Goal: Information Seeking & Learning: Learn about a topic

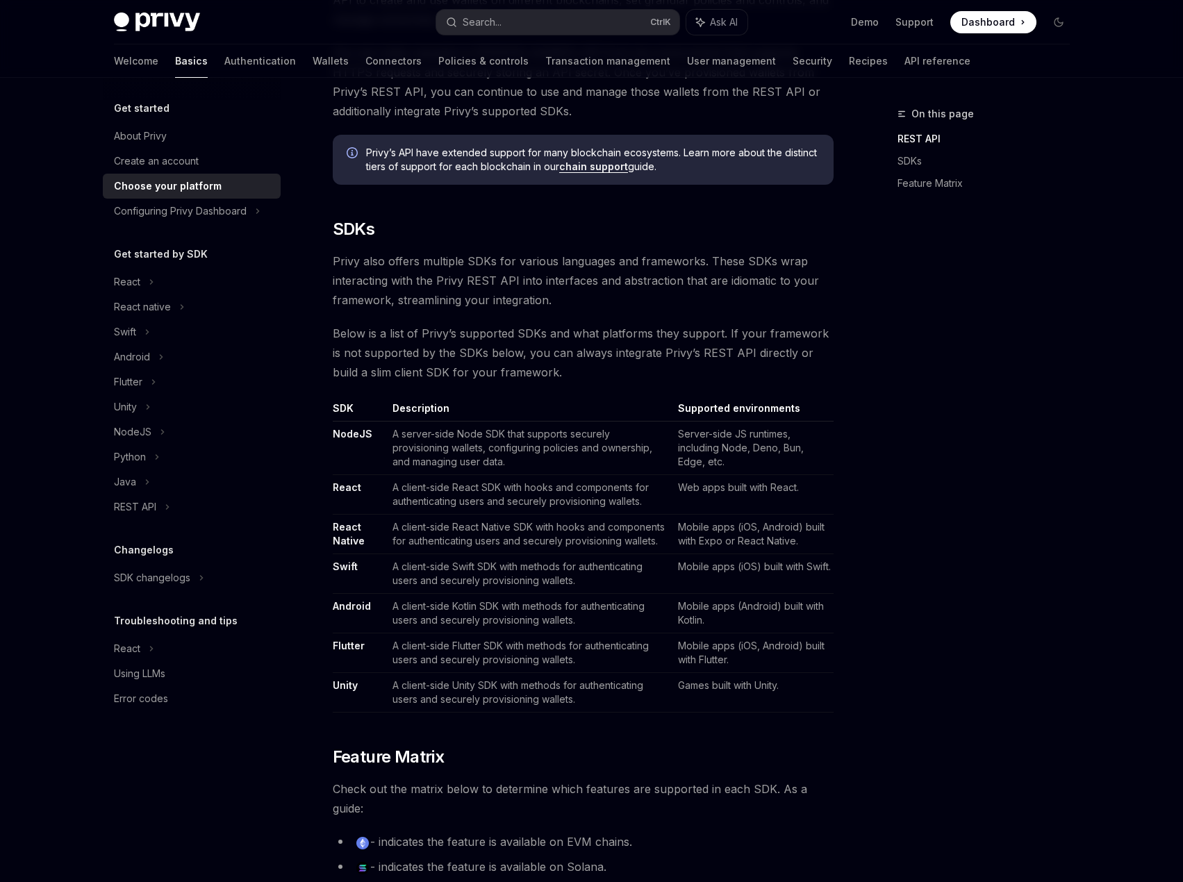
scroll to position [625, 0]
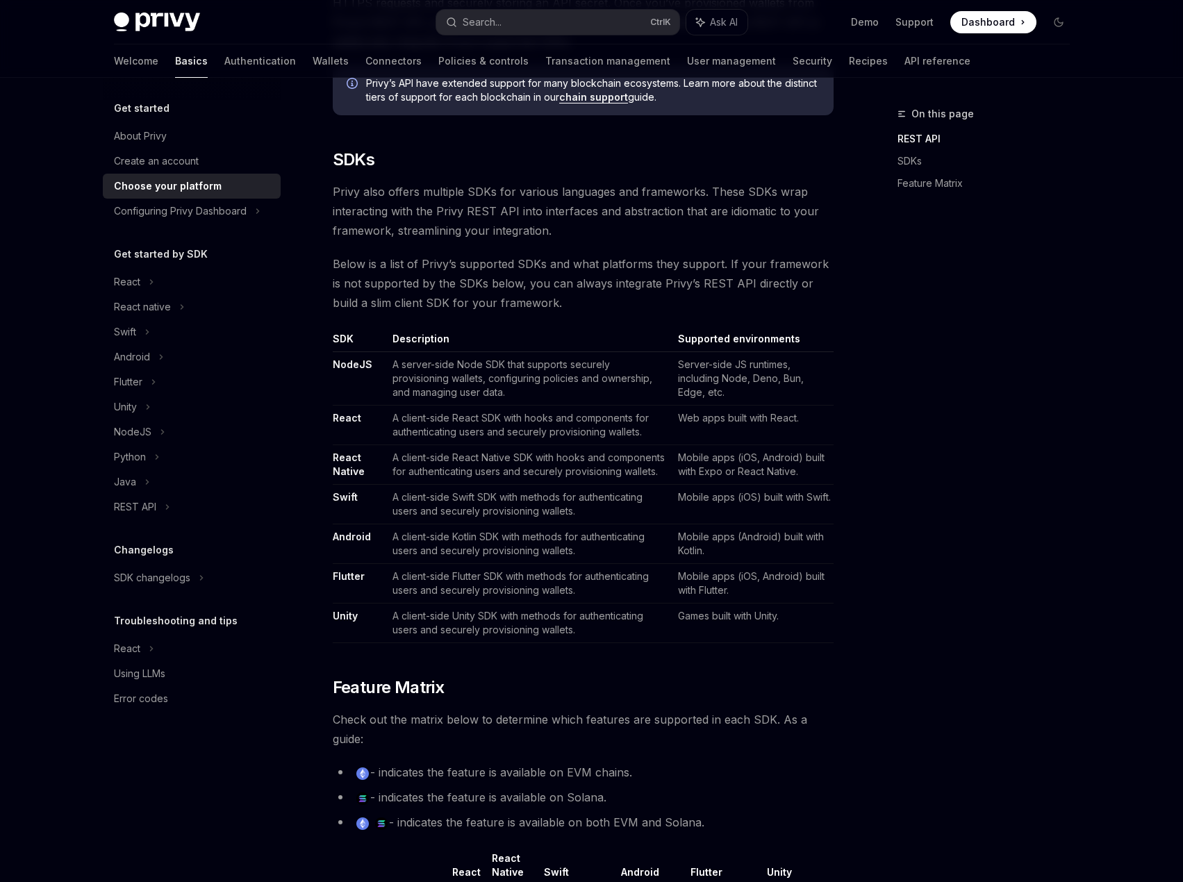
click at [355, 417] on link "React" at bounding box center [347, 418] width 28 height 13
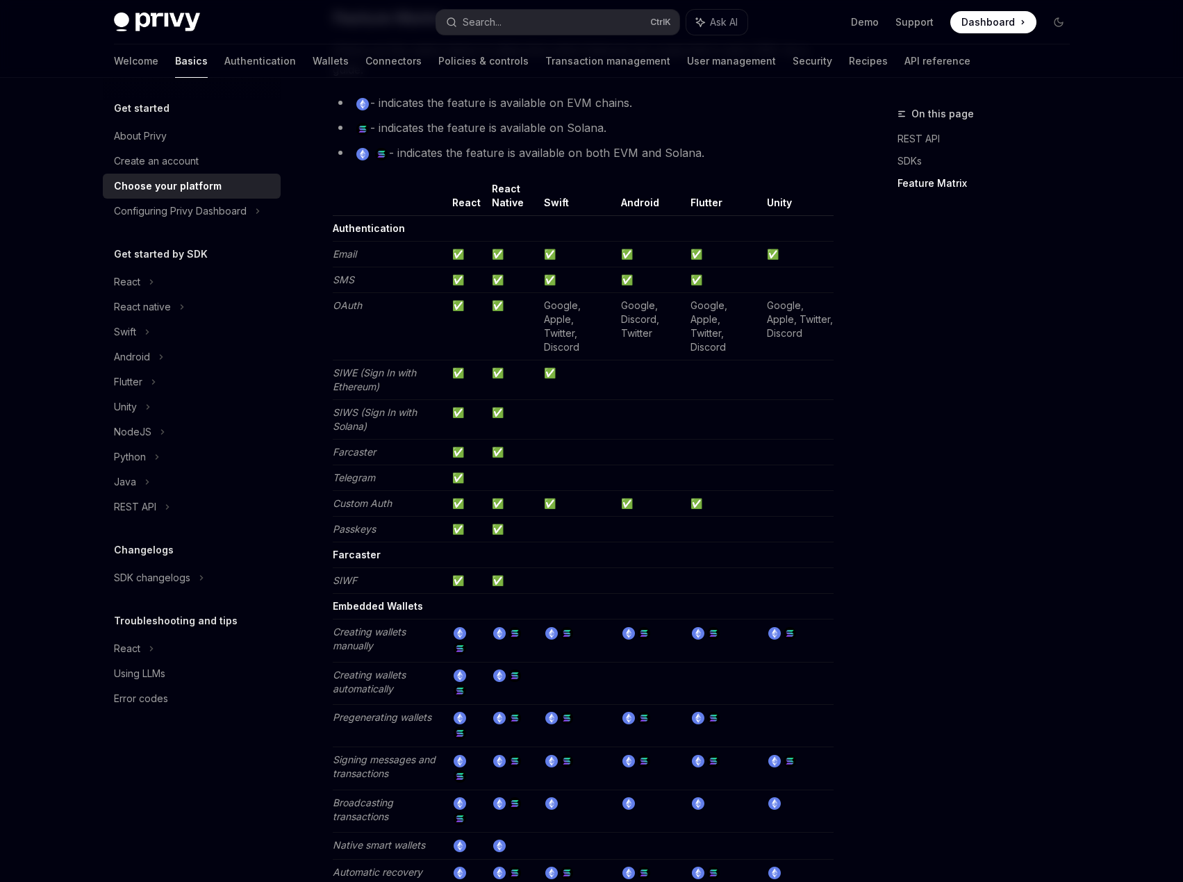
scroll to position [1319, 0]
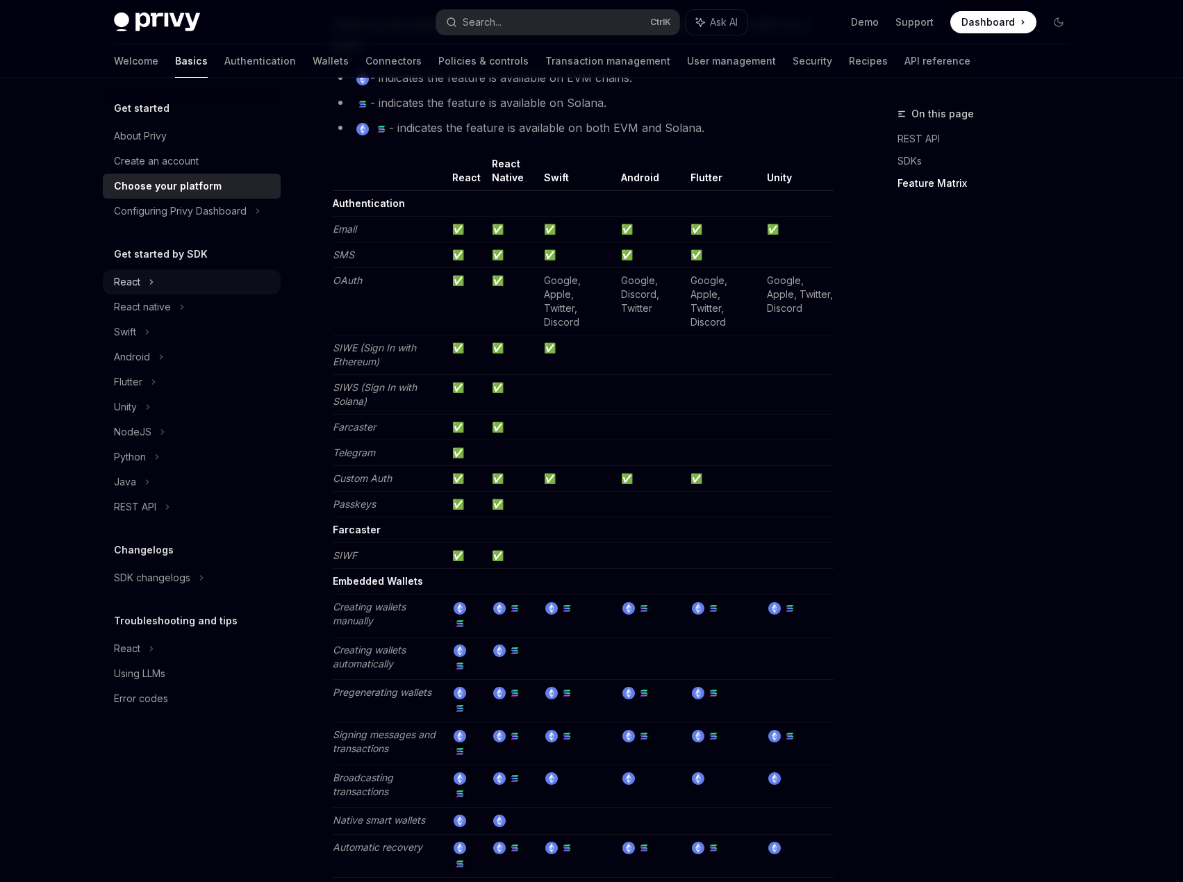
click at [141, 278] on div "React" at bounding box center [192, 281] width 178 height 25
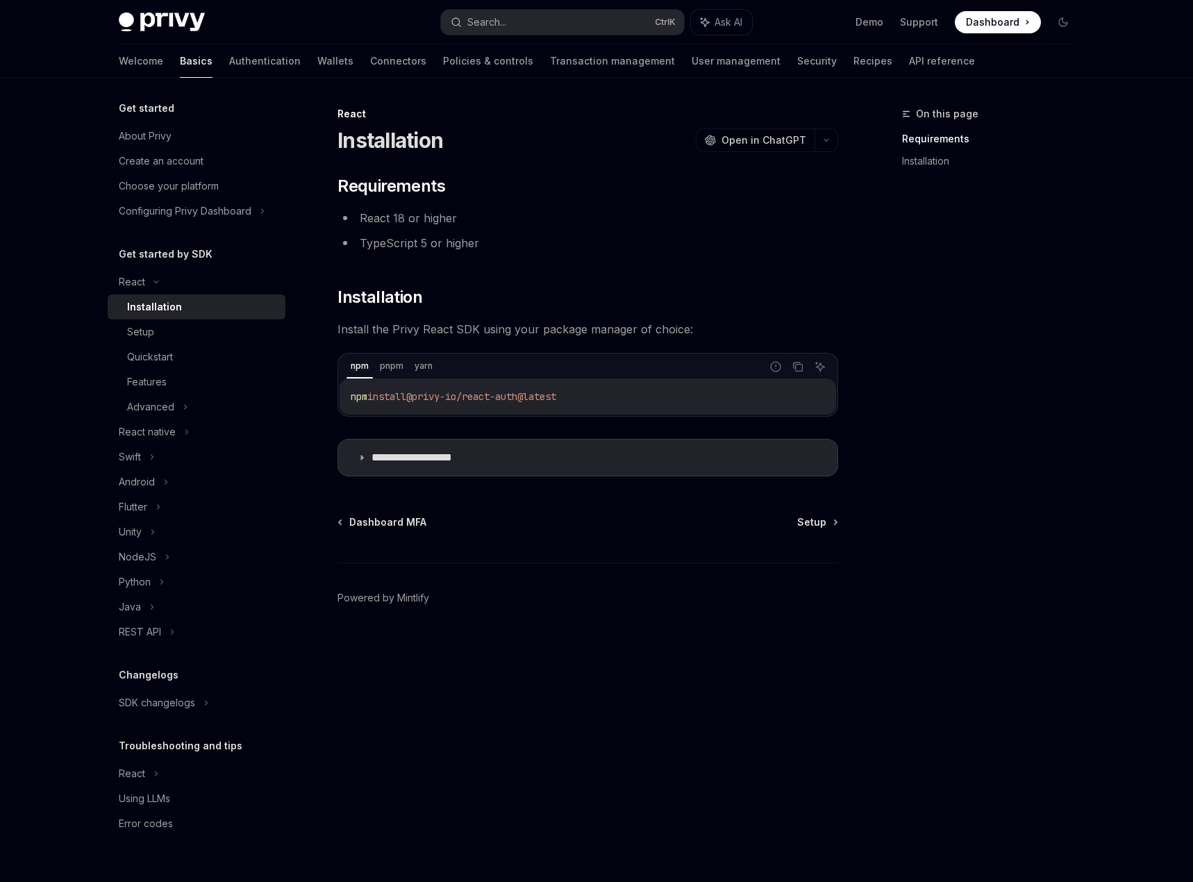
drag, startPoint x: 347, startPoint y: 394, endPoint x: 688, endPoint y: 410, distance: 341.3
click at [688, 410] on div "npm install @privy-io/react-auth@latest" at bounding box center [588, 396] width 497 height 36
copy span "npm install @privy-io/react-auth@latest"
click at [208, 338] on div "Setup" at bounding box center [202, 332] width 150 height 17
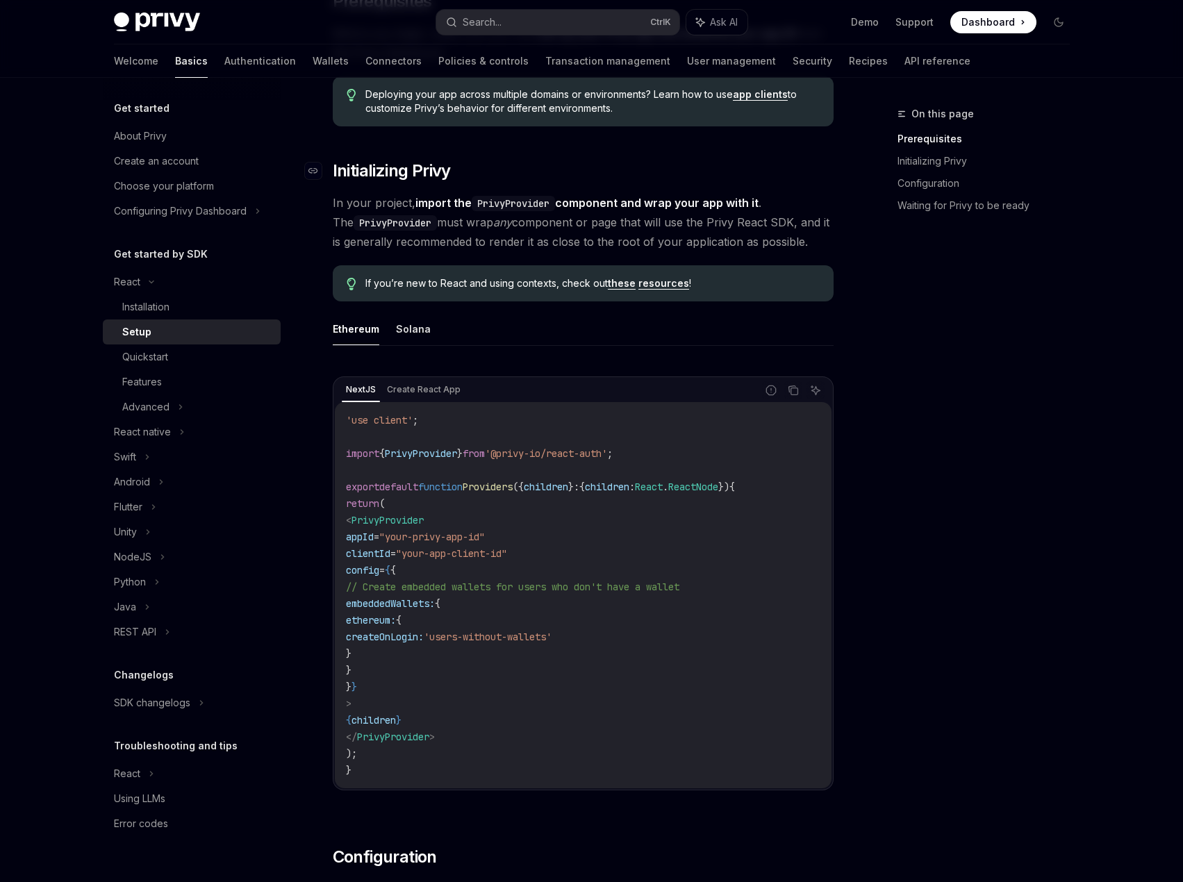
scroll to position [208, 0]
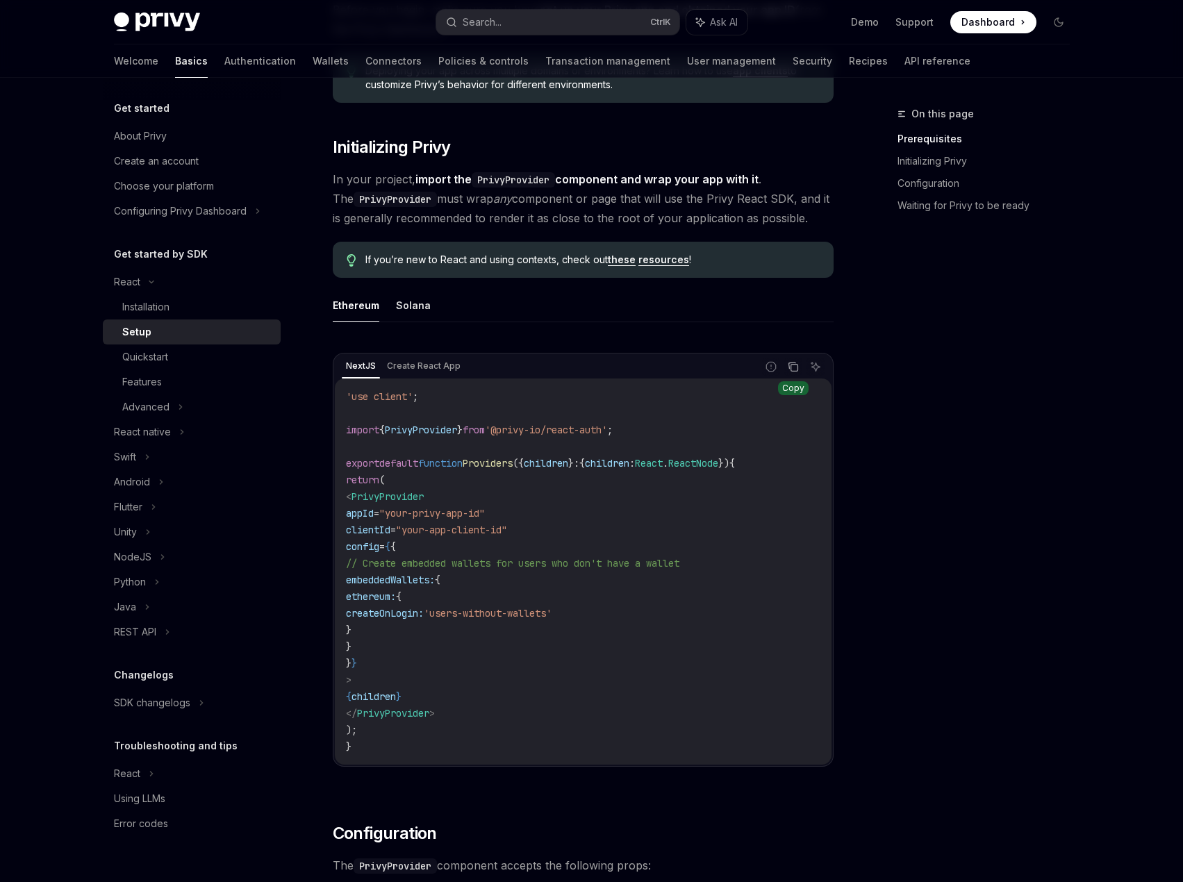
click at [785, 369] on button "Copy the contents from the code block" at bounding box center [793, 367] width 18 height 18
click at [410, 315] on button "Solana" at bounding box center [413, 305] width 35 height 33
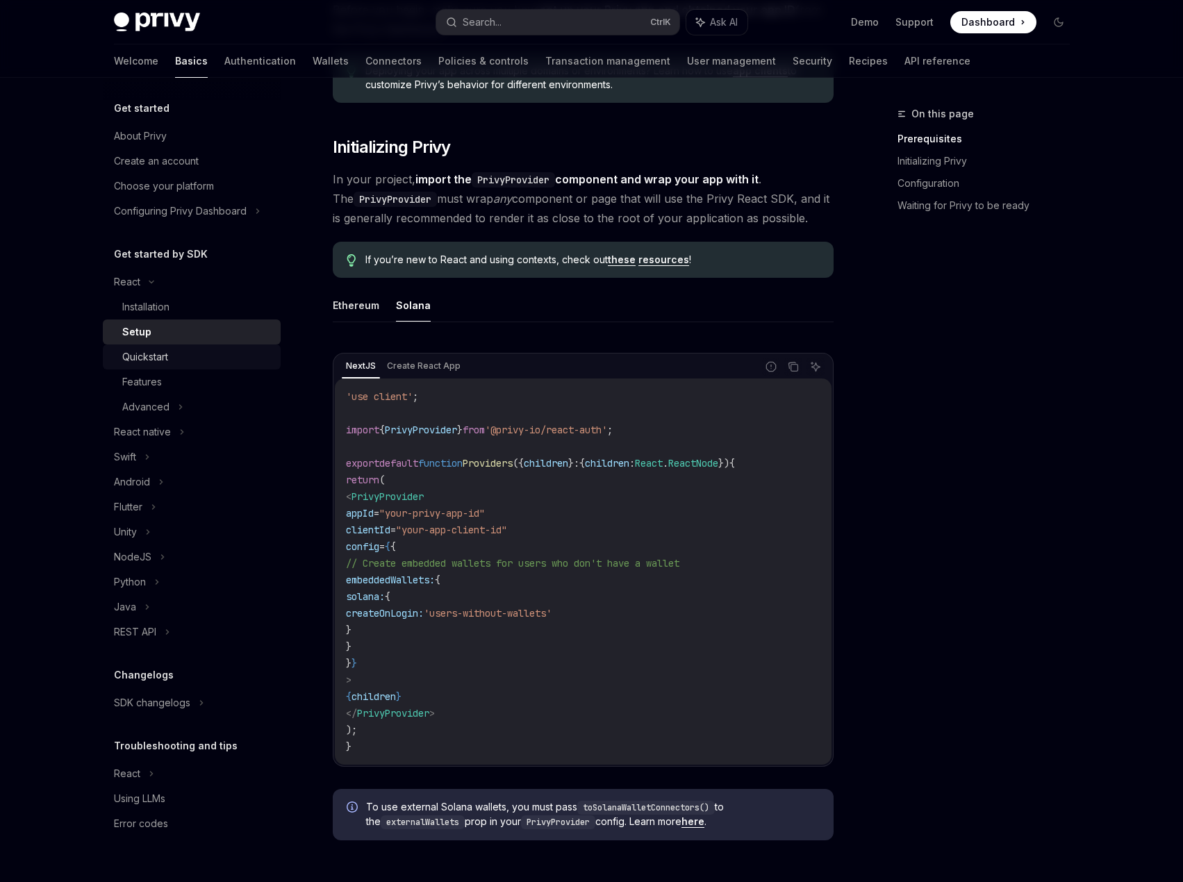
click at [234, 360] on div "Quickstart" at bounding box center [197, 357] width 150 height 17
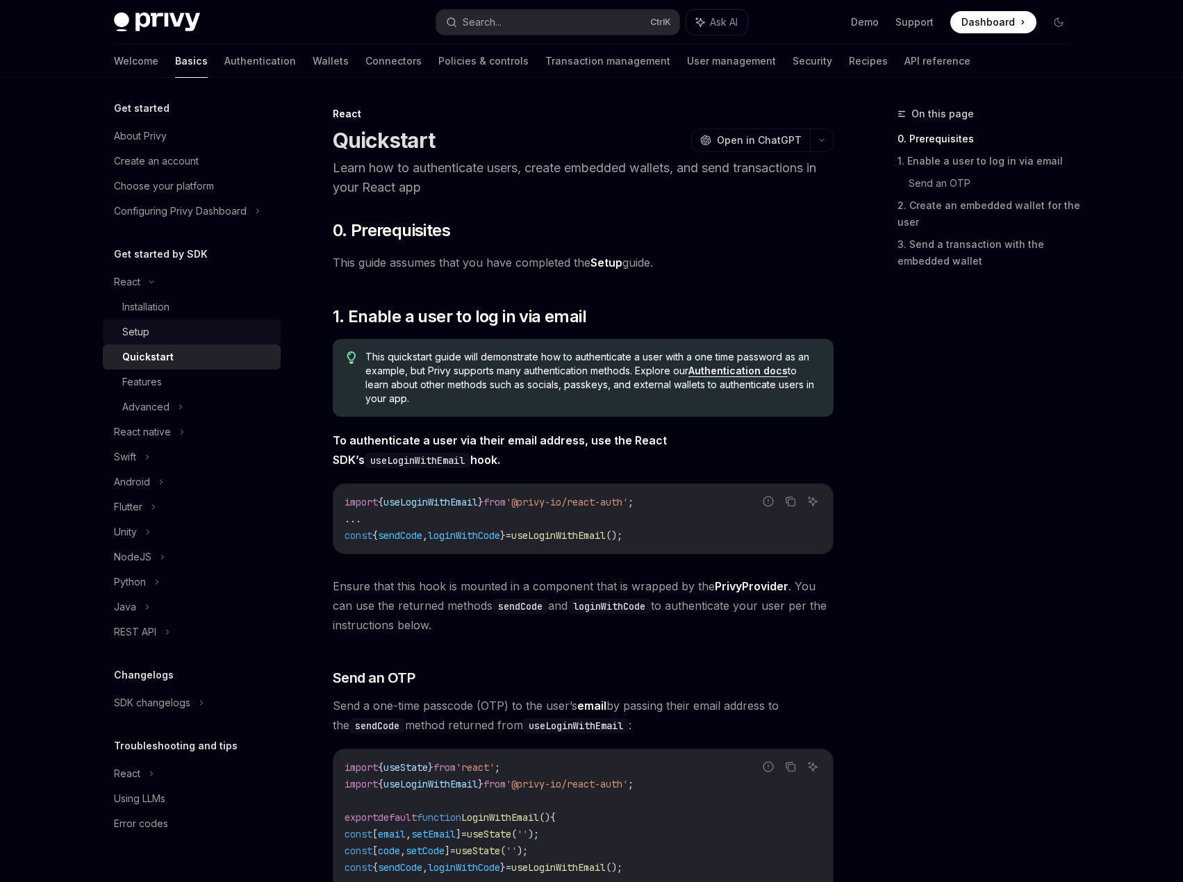
click at [215, 338] on div "Setup" at bounding box center [197, 332] width 150 height 17
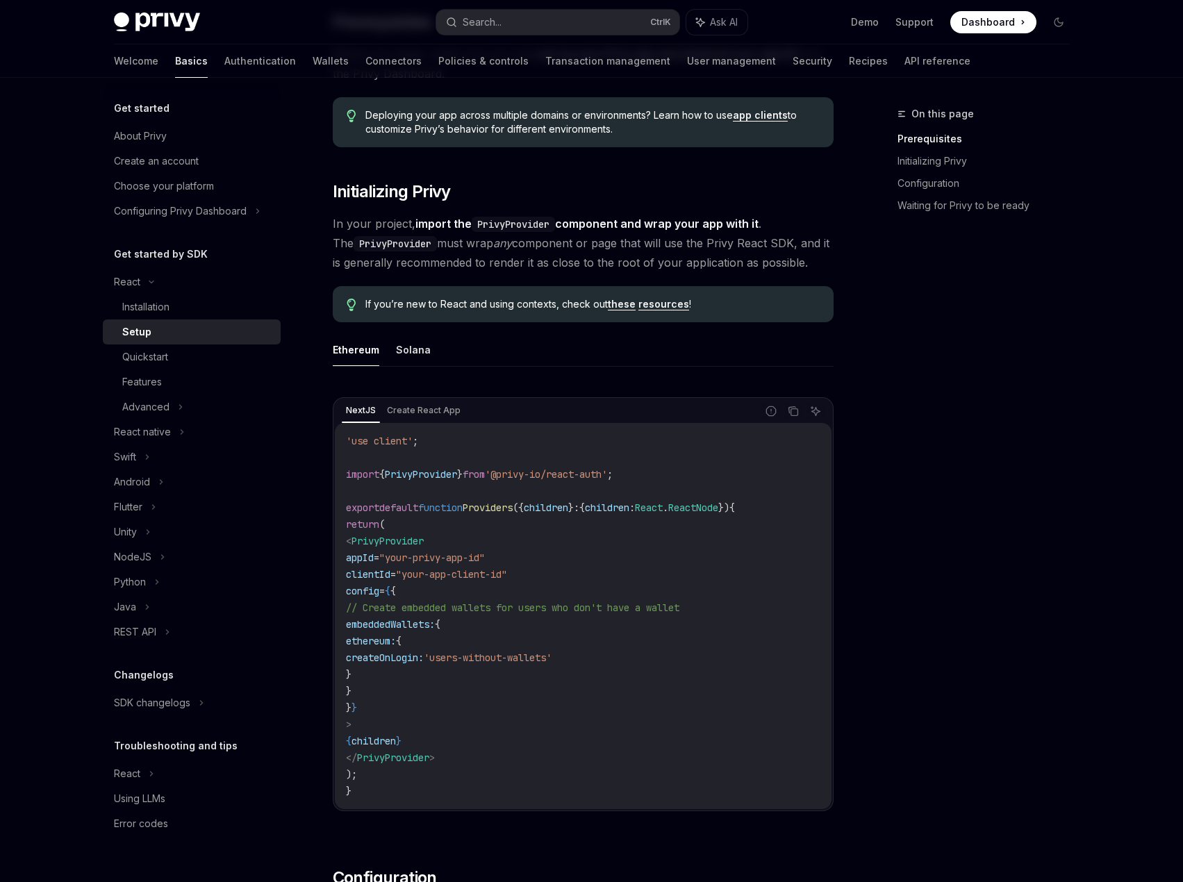
scroll to position [208, 0]
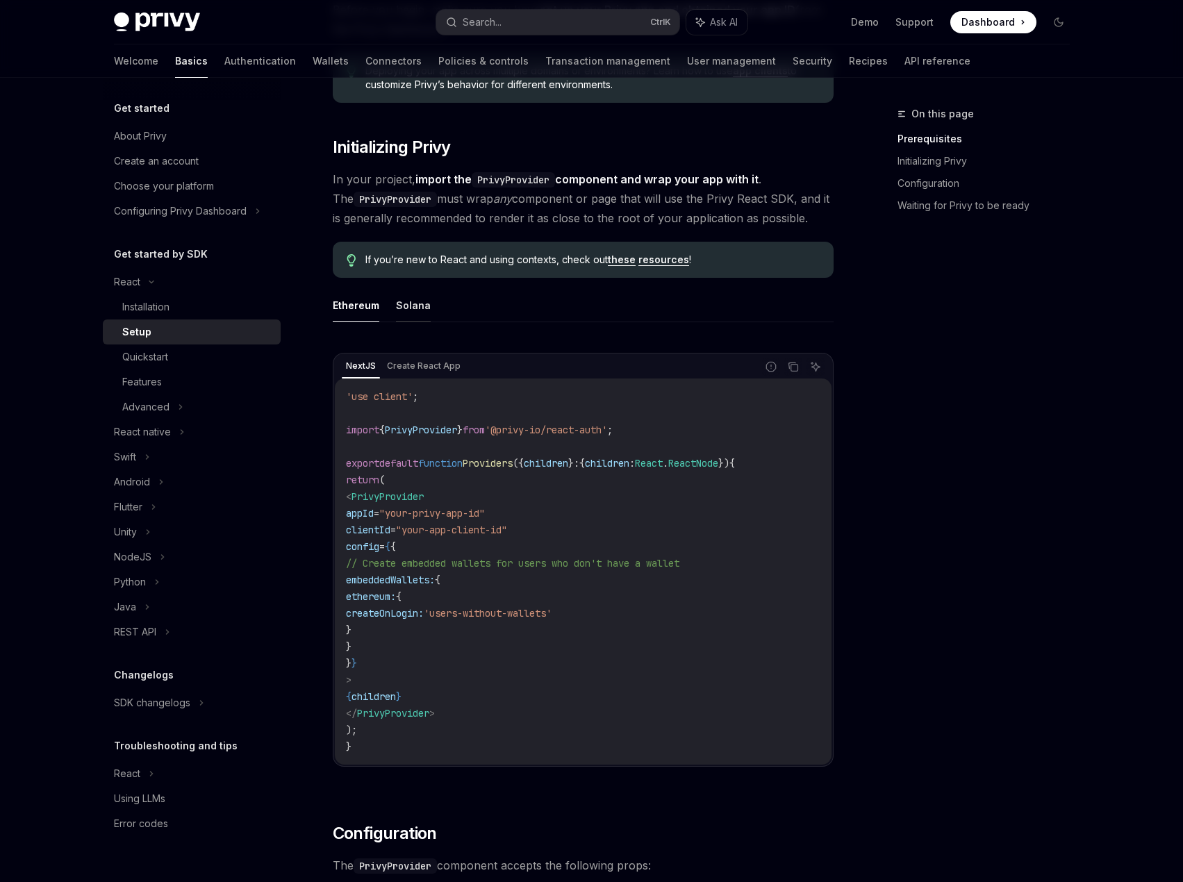
click at [403, 307] on button "Solana" at bounding box center [413, 305] width 35 height 33
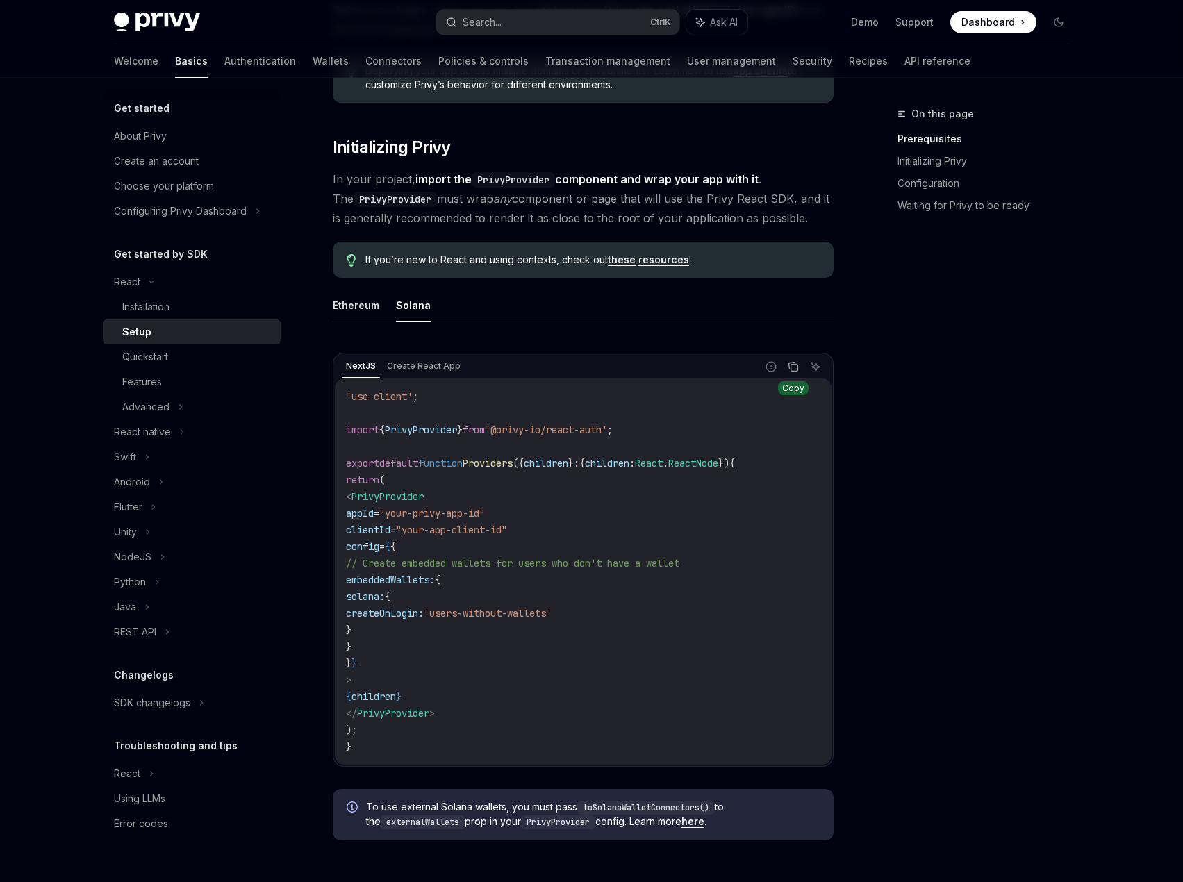
click at [789, 369] on icon "Copy the contents from the code block" at bounding box center [793, 366] width 11 height 11
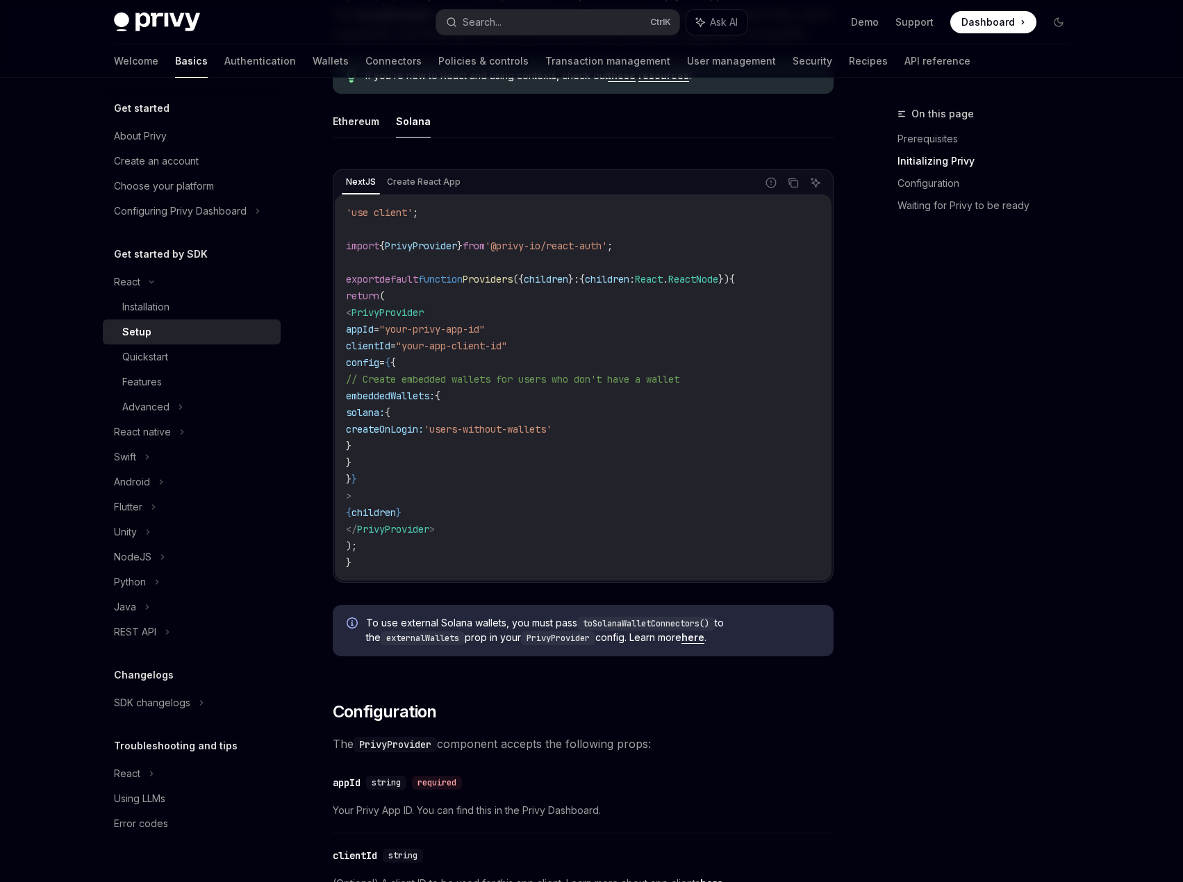
scroll to position [278, 0]
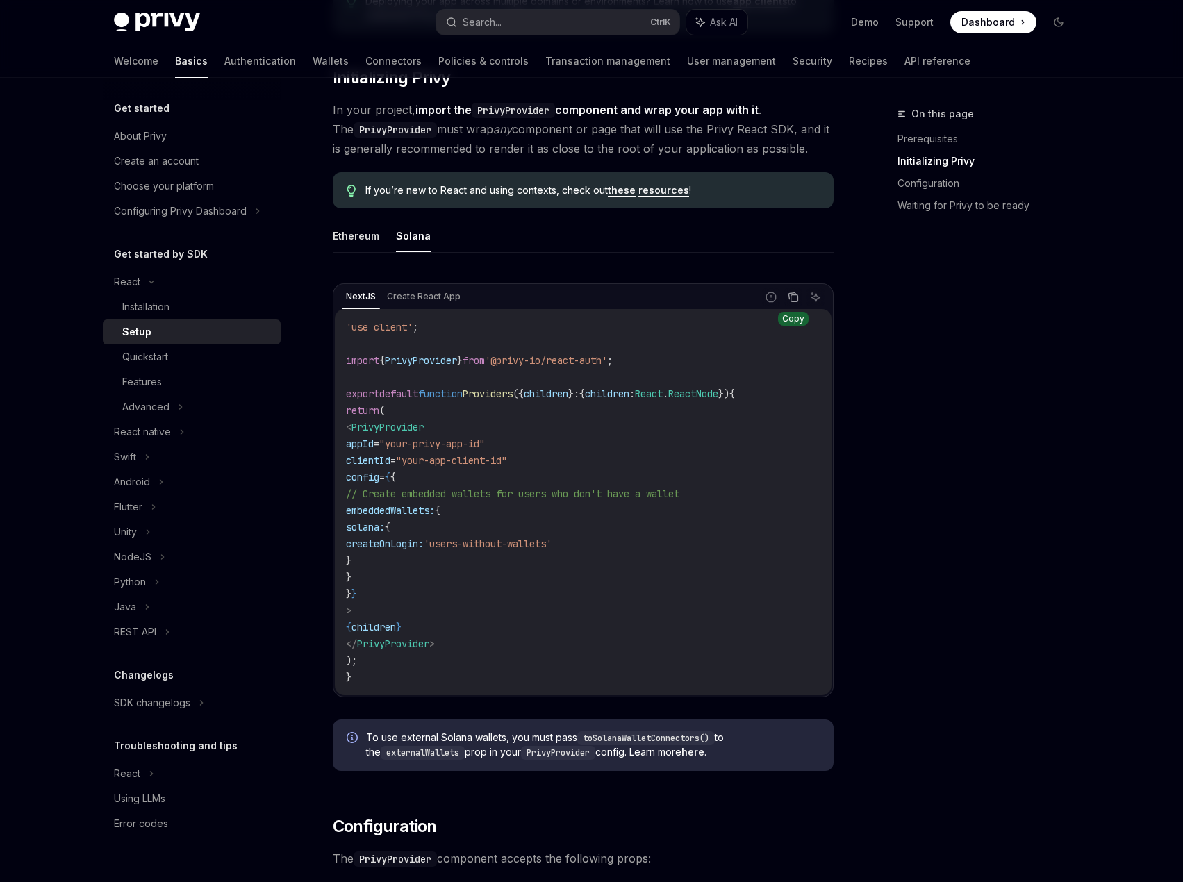
click at [790, 301] on icon "Copy the contents from the code block" at bounding box center [793, 297] width 11 height 11
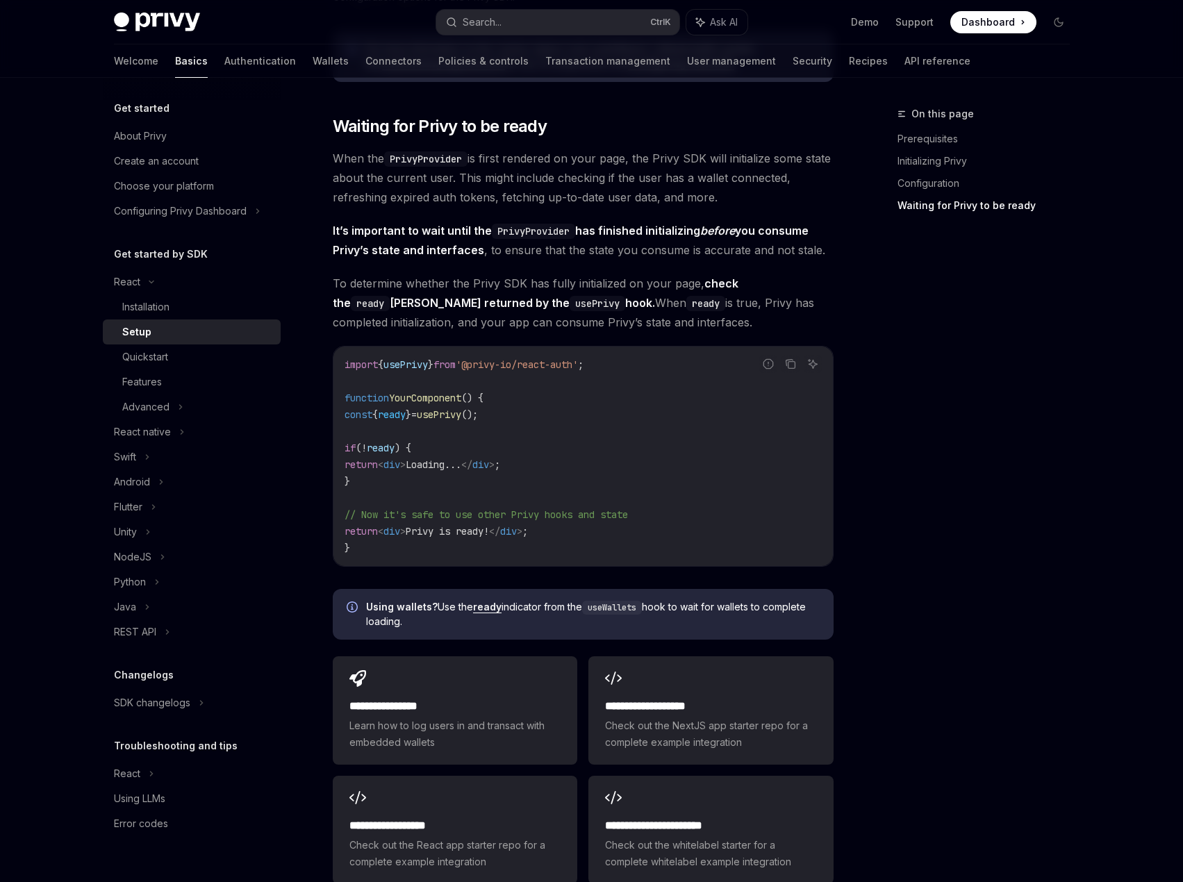
scroll to position [1319, 0]
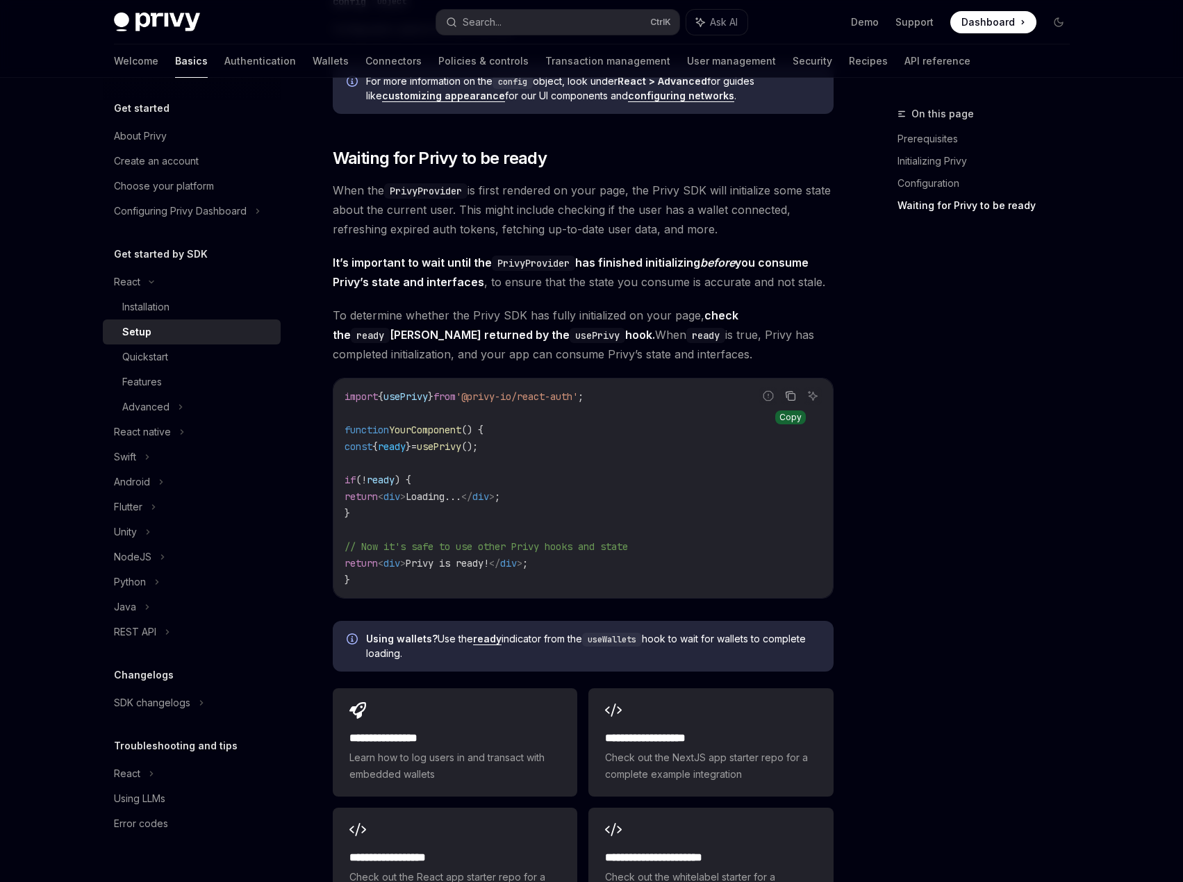
click at [794, 396] on icon "Copy the contents from the code block" at bounding box center [790, 395] width 11 height 11
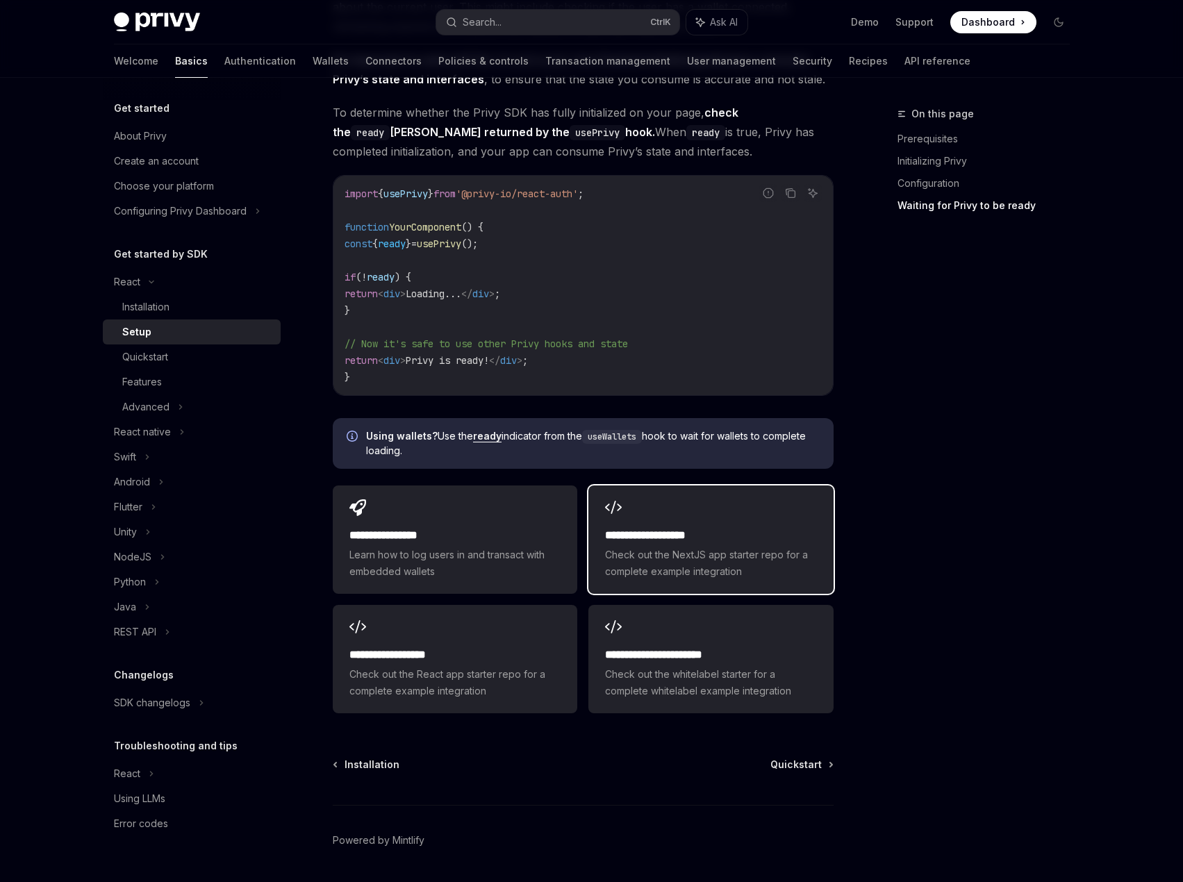
scroll to position [1528, 0]
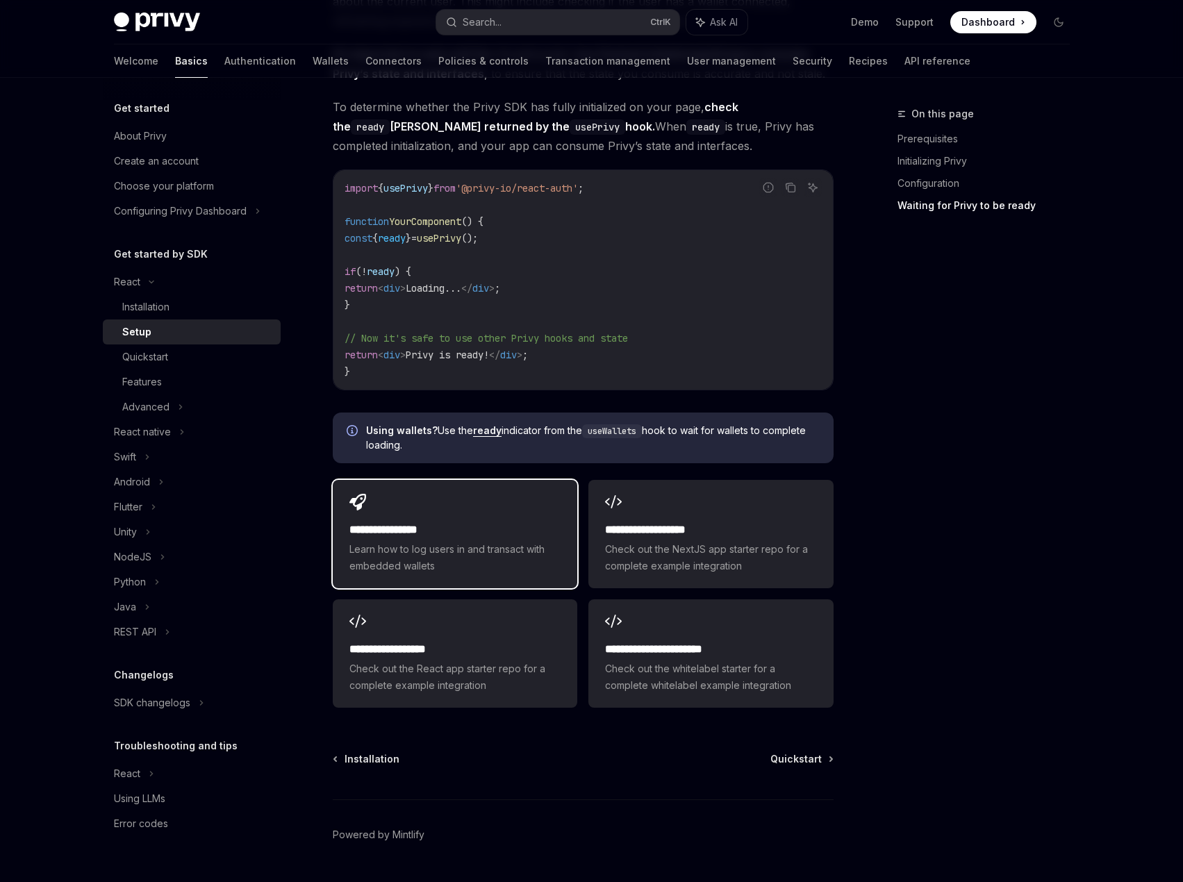
click at [523, 560] on span "Learn how to log users in and transact with embedded wallets" at bounding box center [454, 557] width 211 height 33
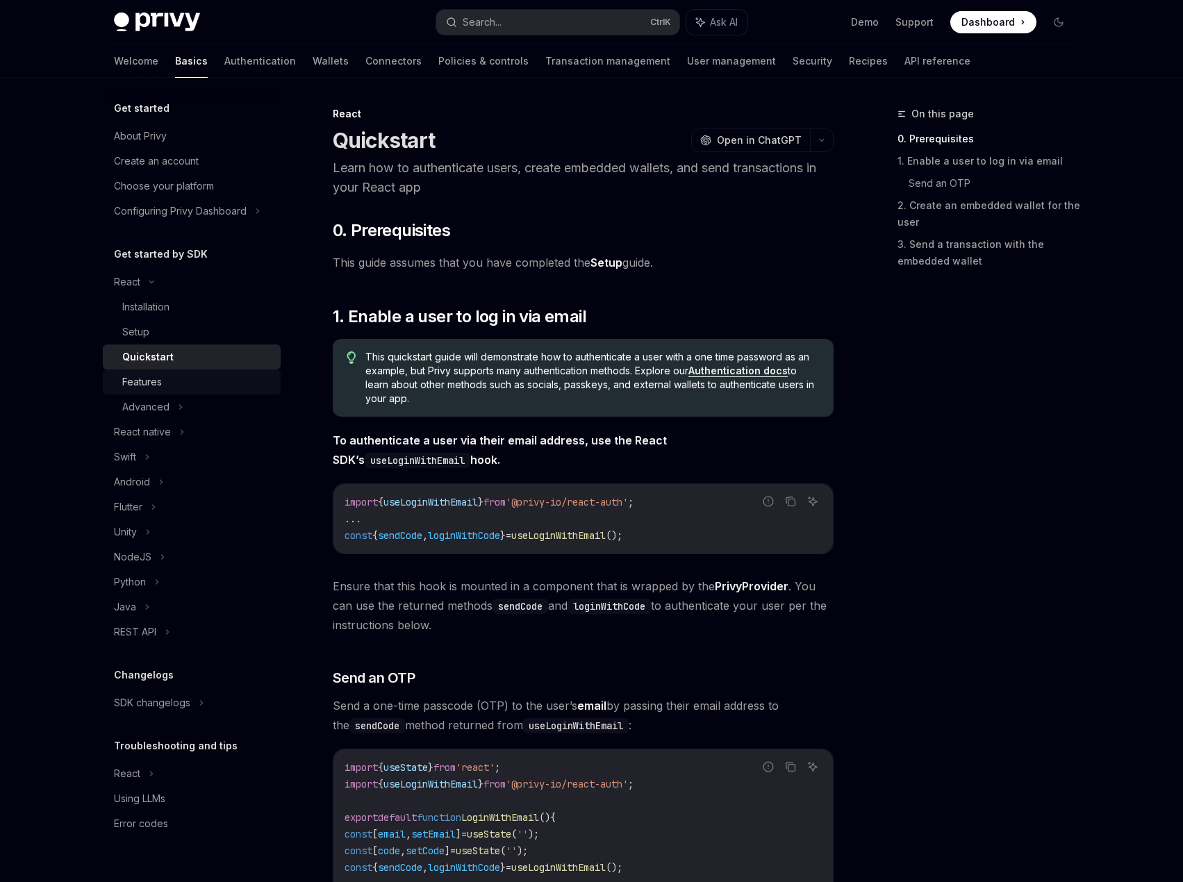
click at [153, 383] on div "Features" at bounding box center [142, 382] width 40 height 17
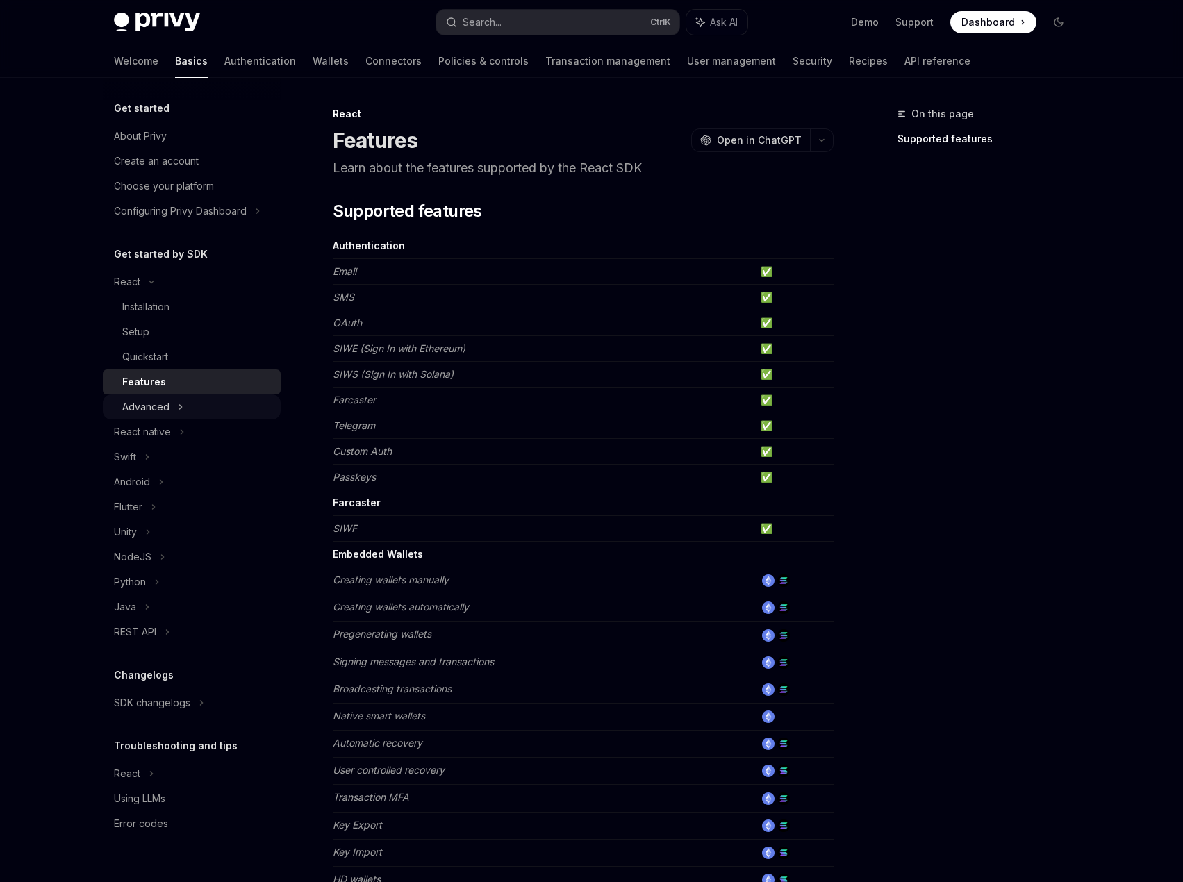
click at [168, 409] on div "Advanced" at bounding box center [145, 407] width 47 height 17
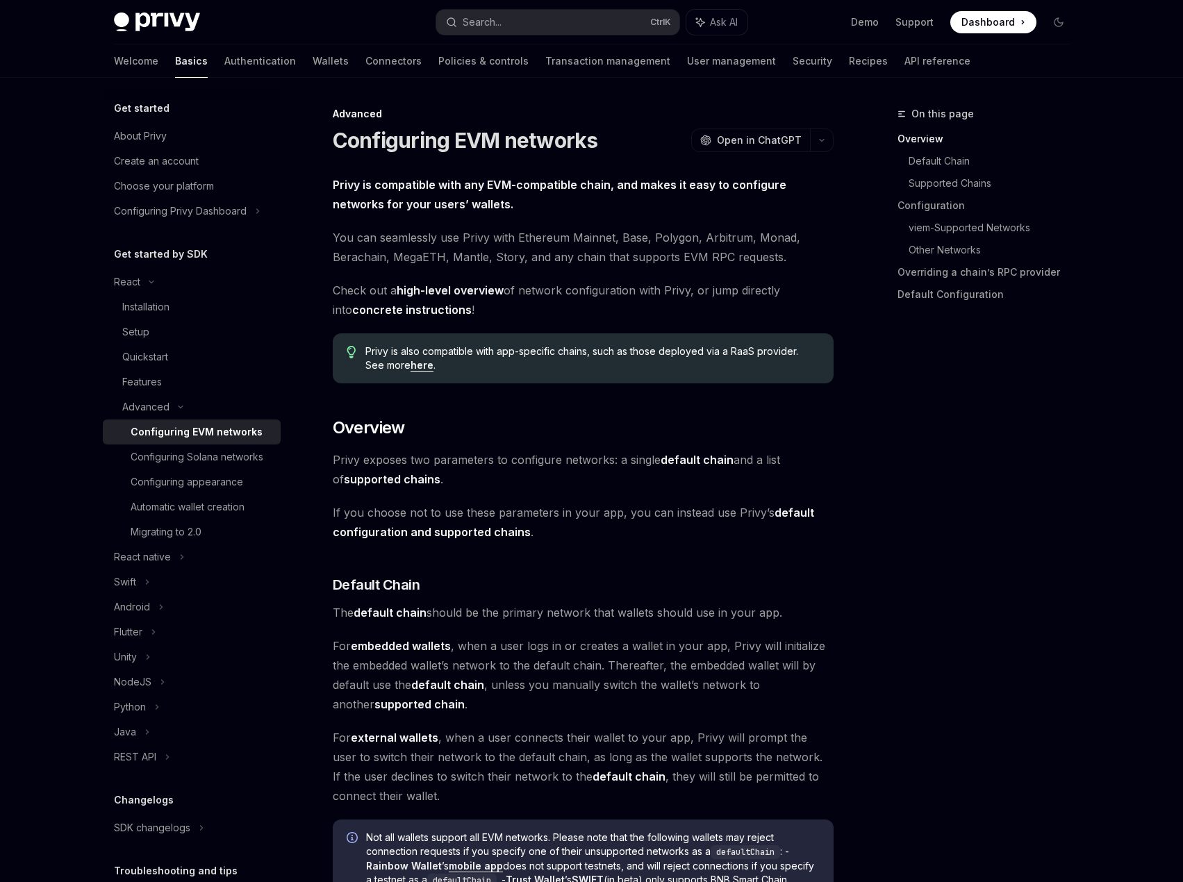
click at [238, 435] on div "Configuring EVM networks" at bounding box center [197, 432] width 132 height 17
click at [231, 447] on link "Configuring Solana networks" at bounding box center [192, 456] width 178 height 25
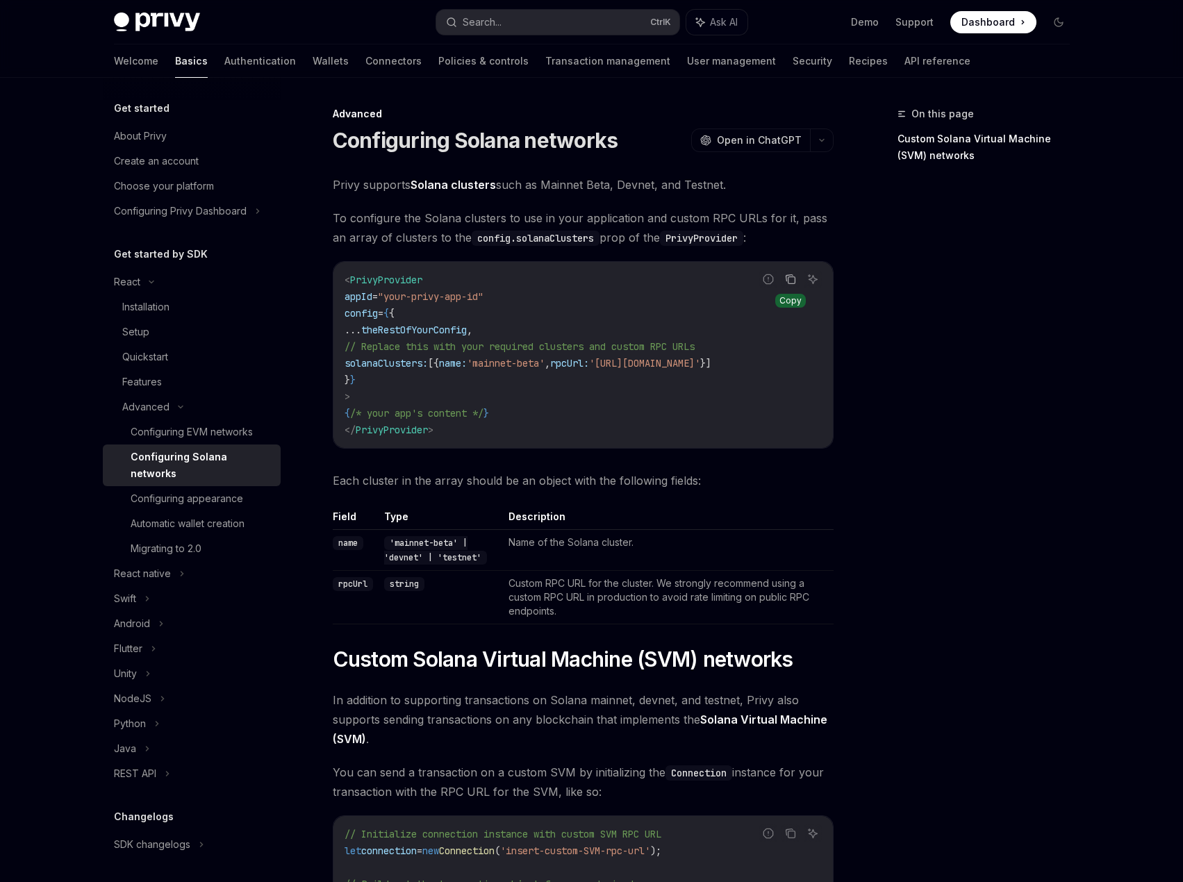
click at [794, 281] on icon "Copy the contents from the code block" at bounding box center [791, 280] width 7 height 7
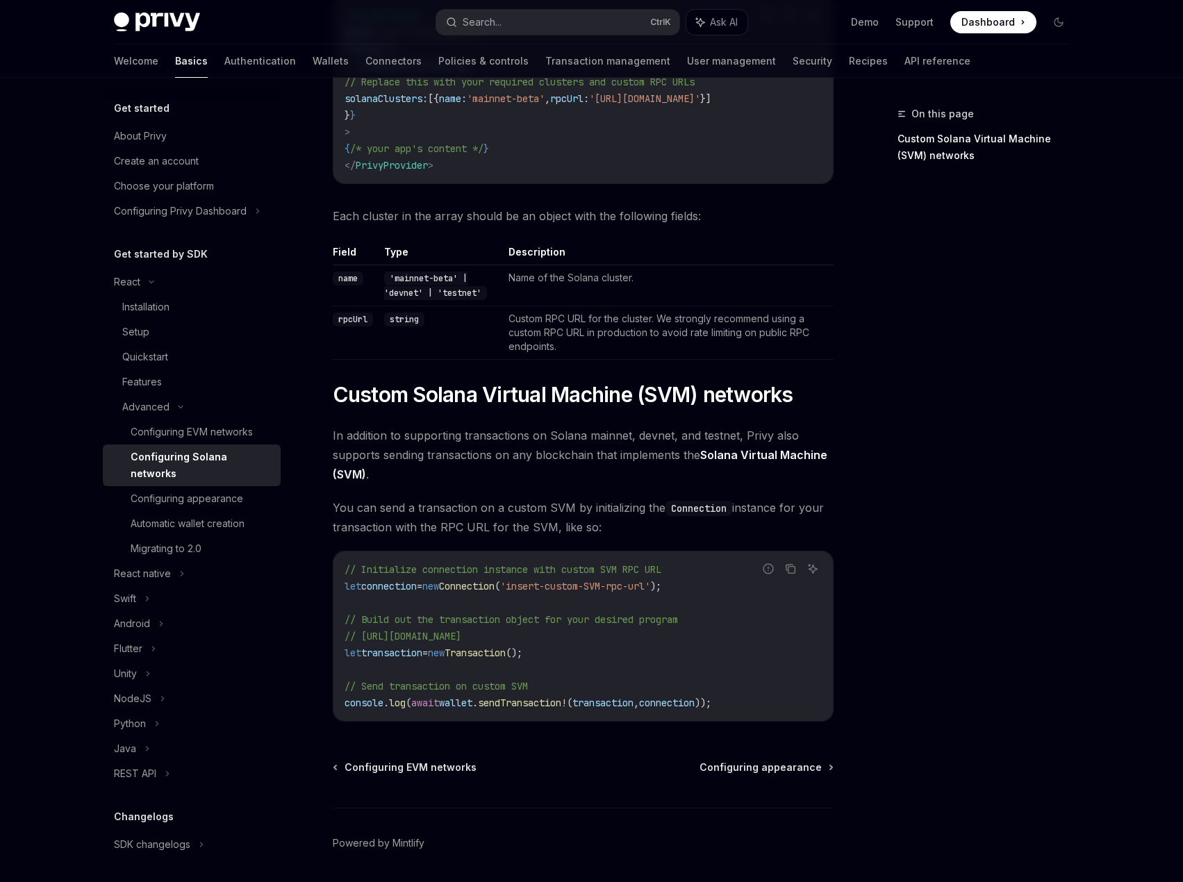
scroll to position [278, 0]
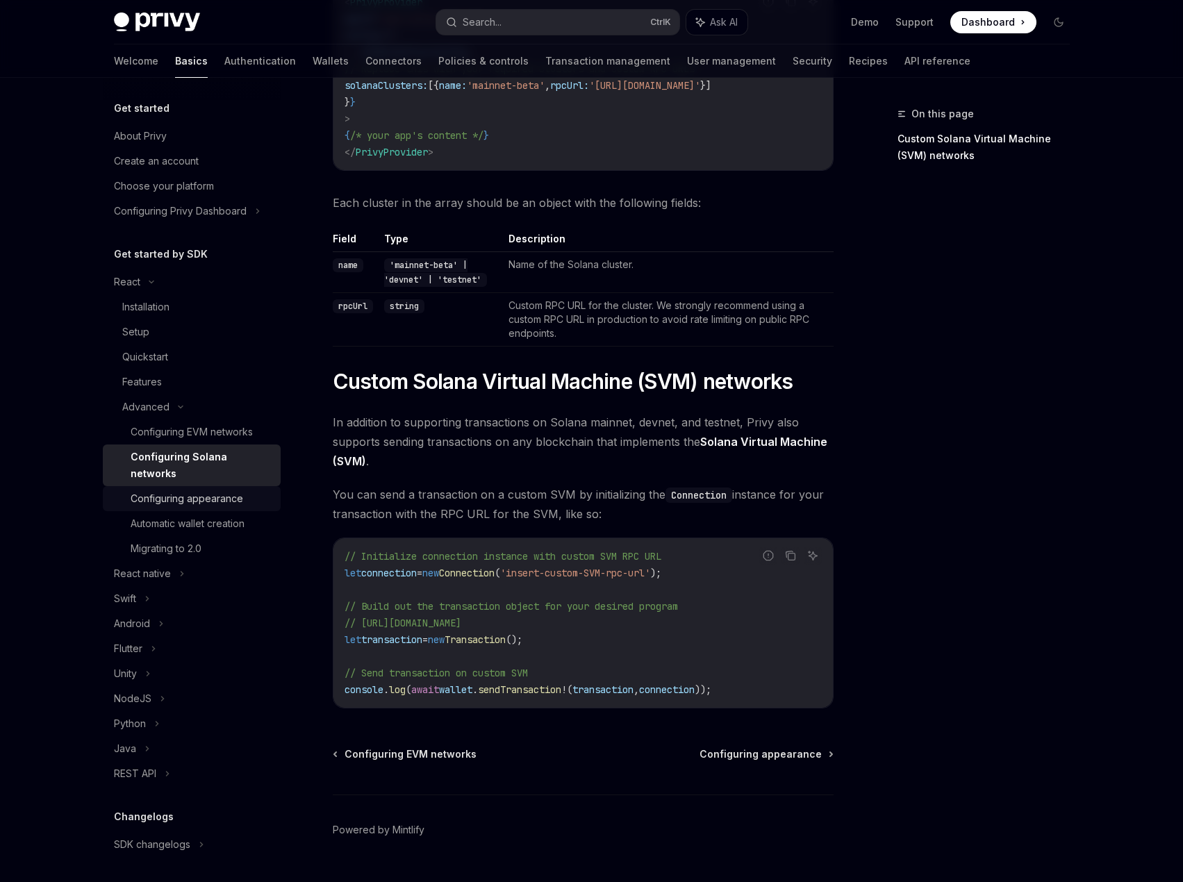
click at [238, 499] on div "Configuring appearance" at bounding box center [187, 498] width 113 height 17
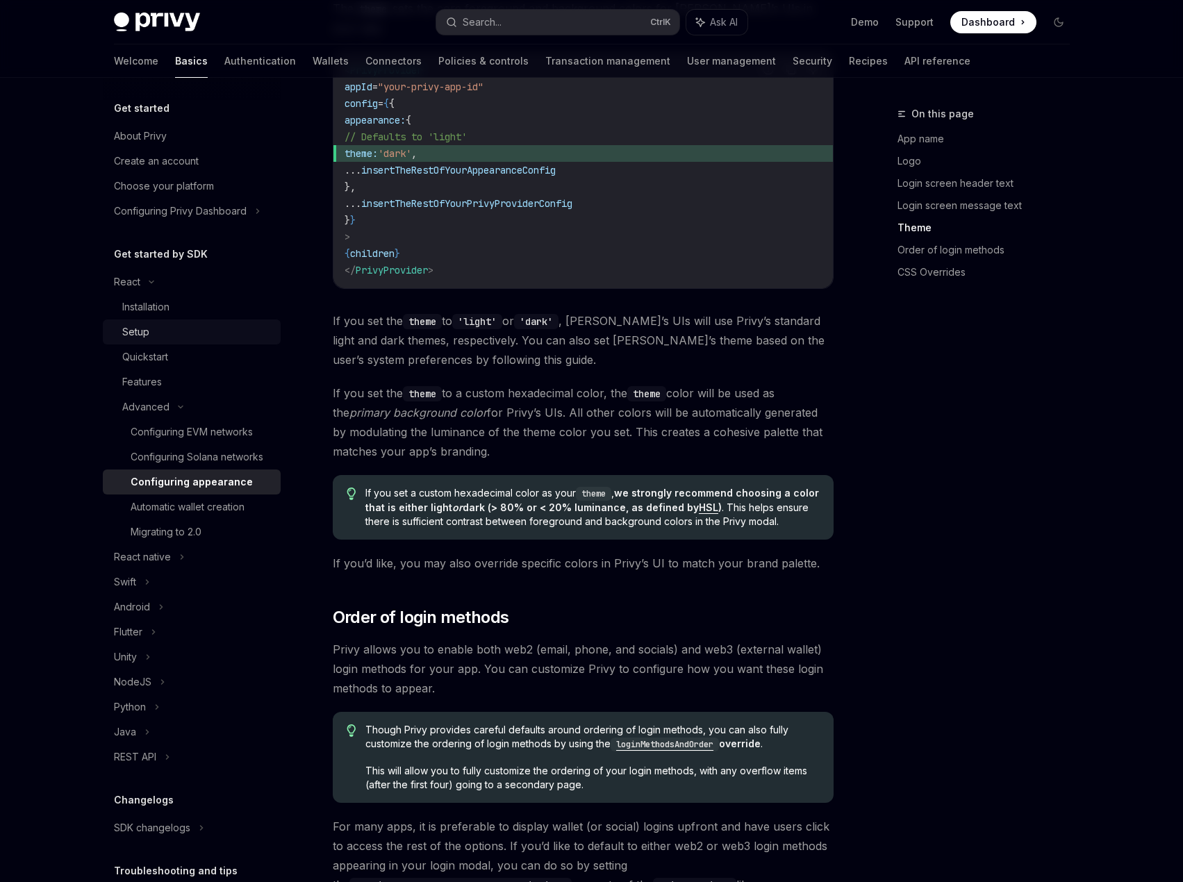
click at [214, 337] on div "Setup" at bounding box center [197, 332] width 150 height 17
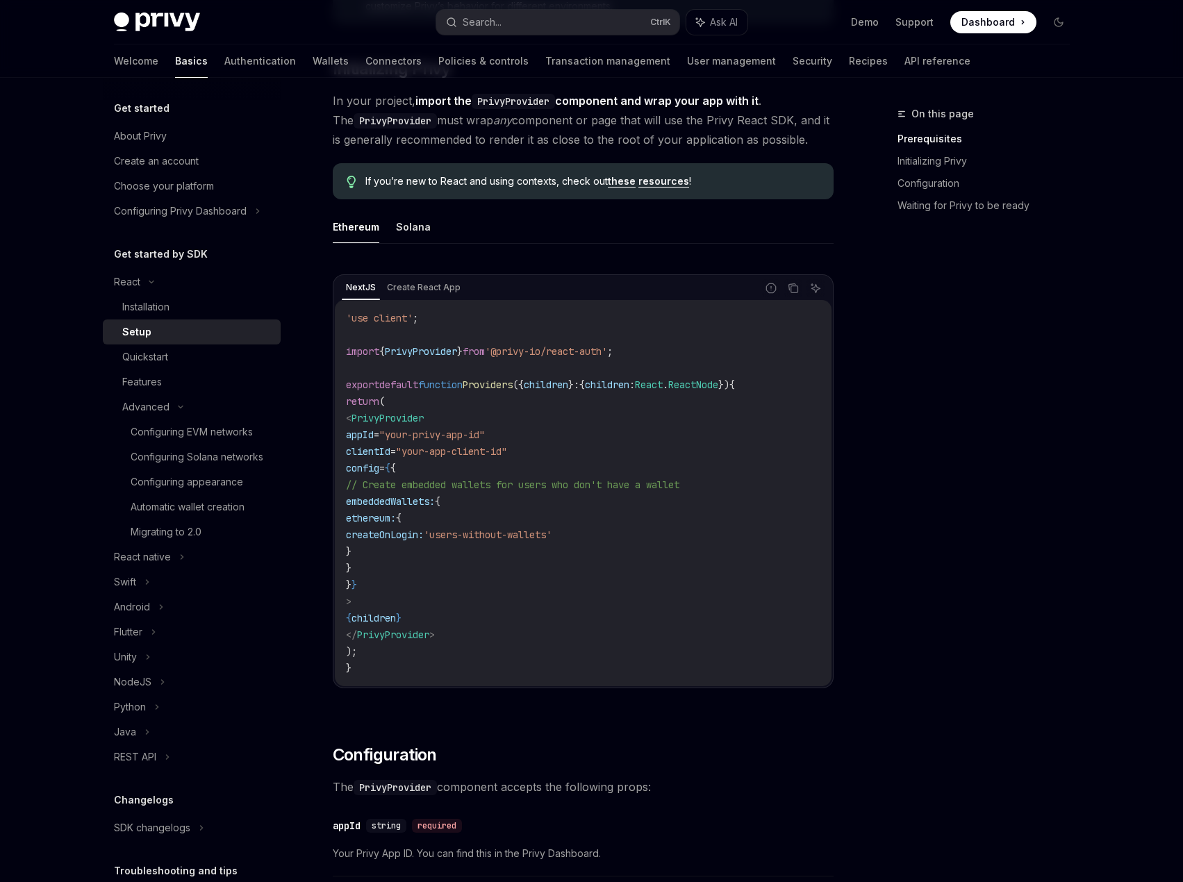
scroll to position [208, 0]
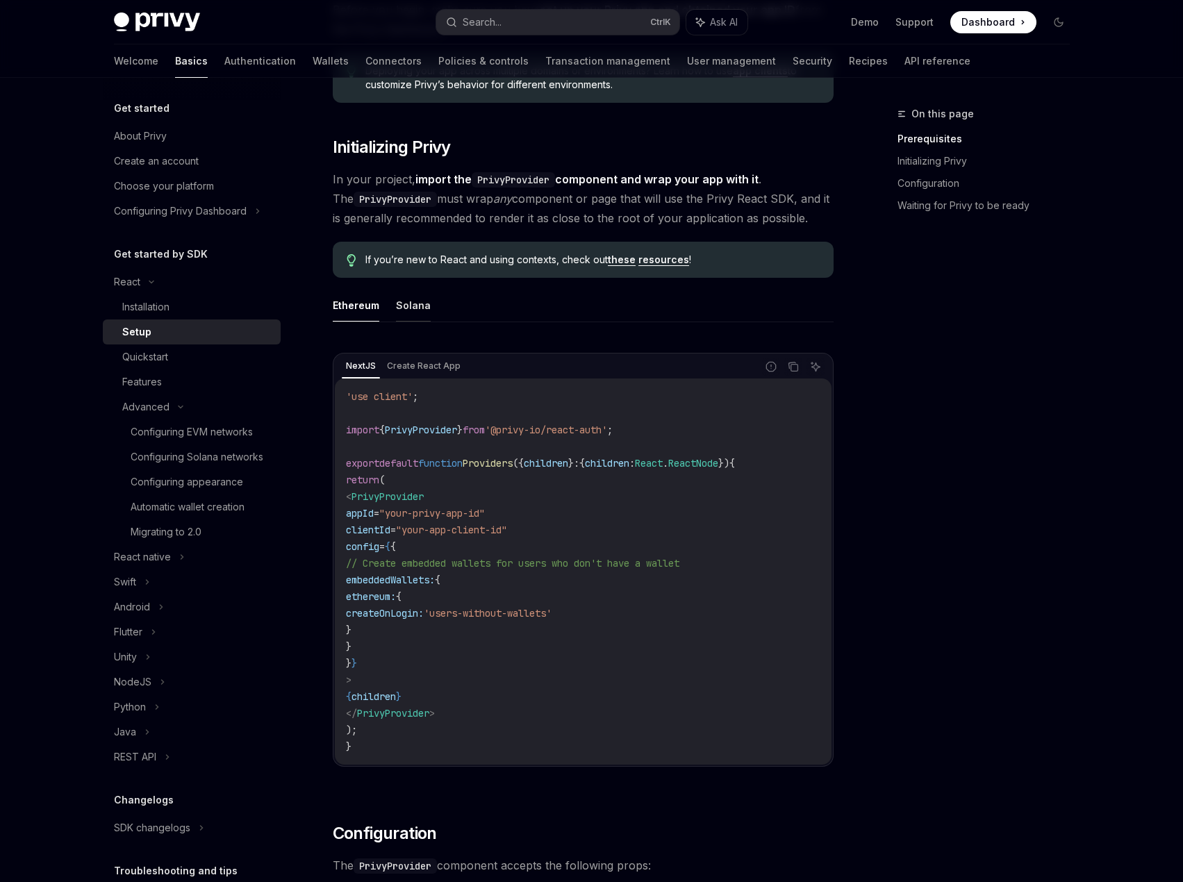
click at [417, 306] on button "Solana" at bounding box center [413, 305] width 35 height 33
type textarea "*"
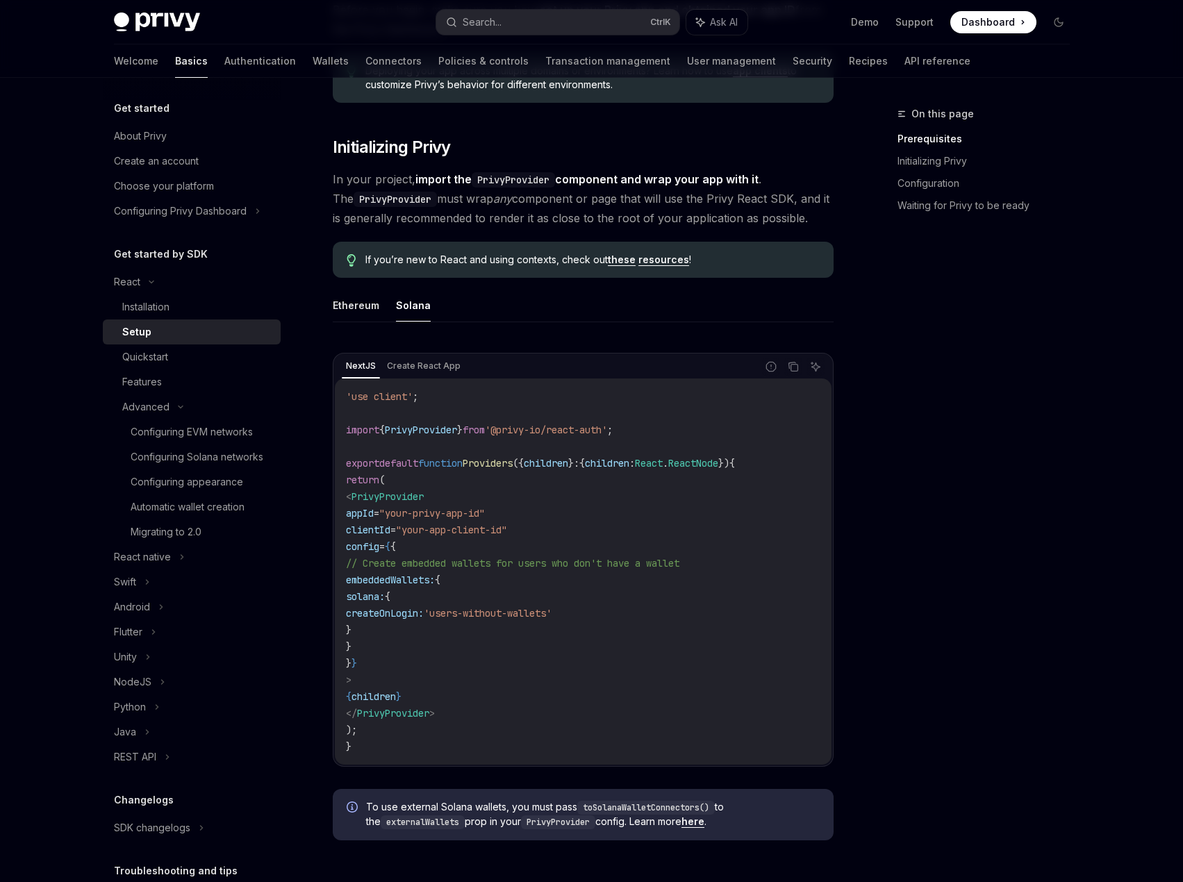
click at [869, 455] on div "On this page Prerequisites Initializing Privy Configuration Waiting for Privy t…" at bounding box center [974, 494] width 211 height 776
click at [992, 340] on div "On this page Prerequisites Initializing Privy Configuration Waiting for Privy t…" at bounding box center [974, 494] width 211 height 776
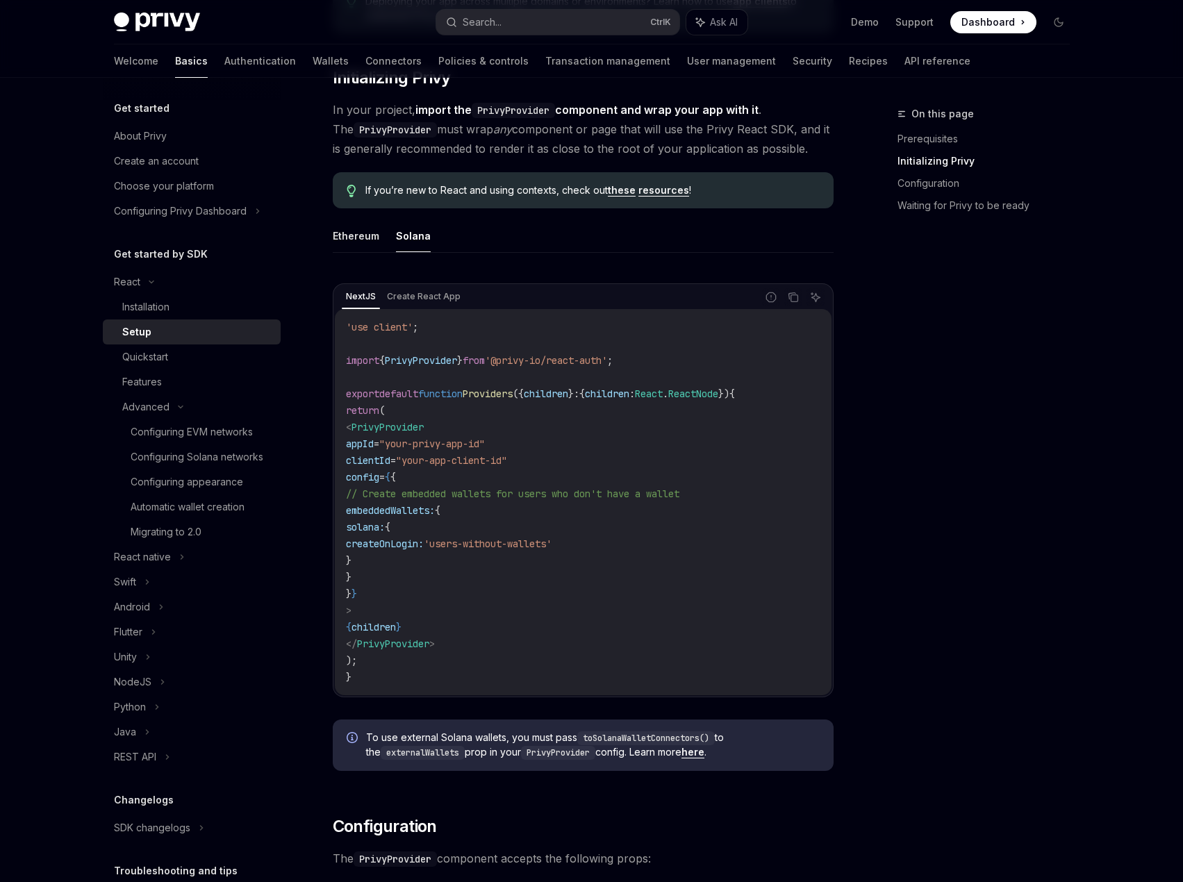
click at [884, 352] on div "On this page Prerequisites Initializing Privy Configuration Waiting for Privy t…" at bounding box center [974, 494] width 211 height 776
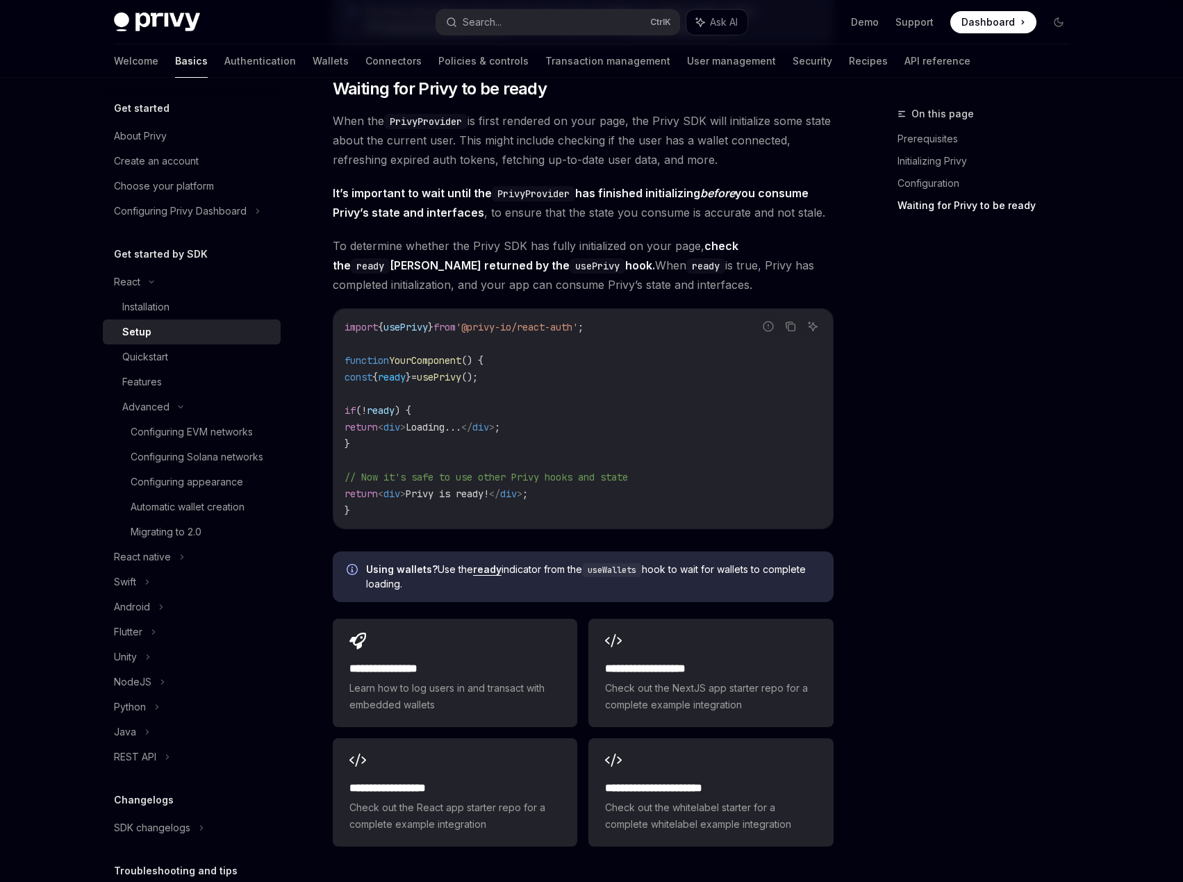
scroll to position [1458, 0]
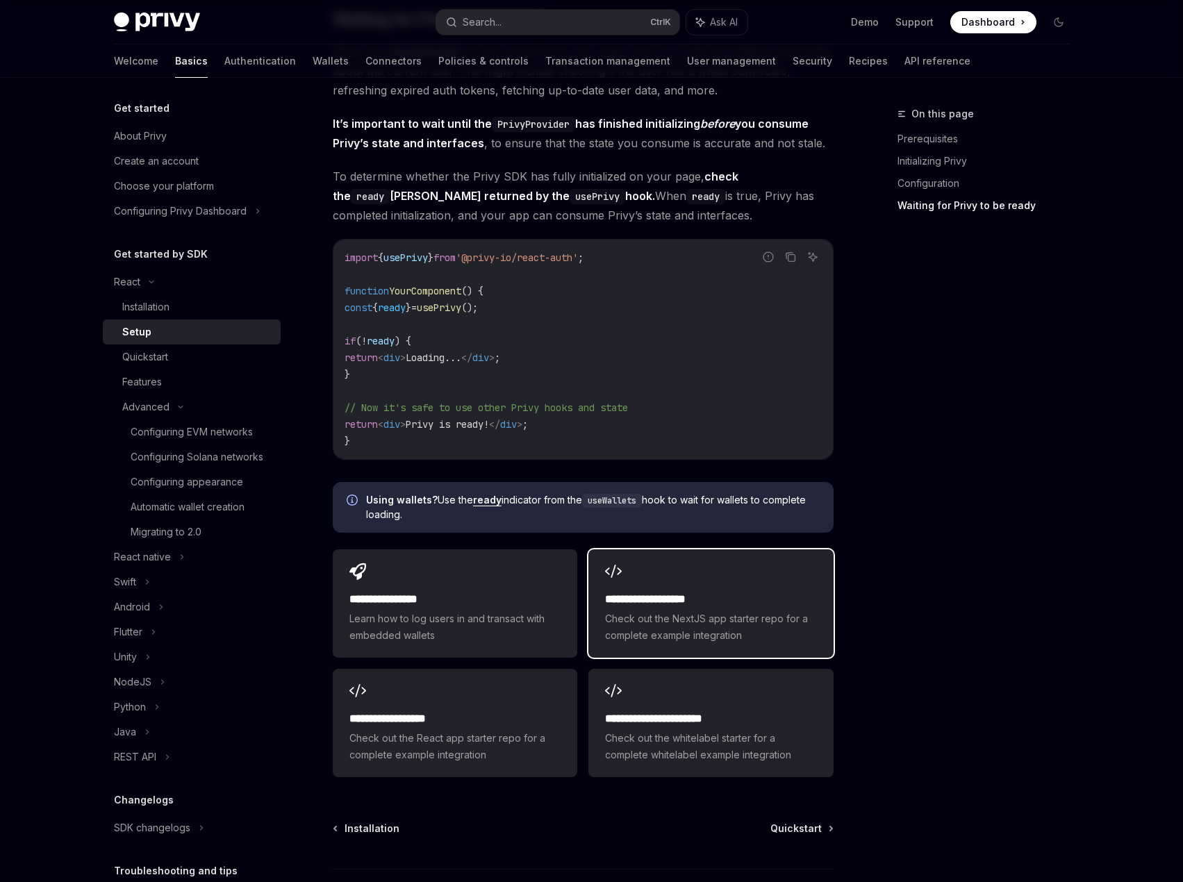
click at [676, 598] on h2 "**********" at bounding box center [710, 599] width 211 height 17
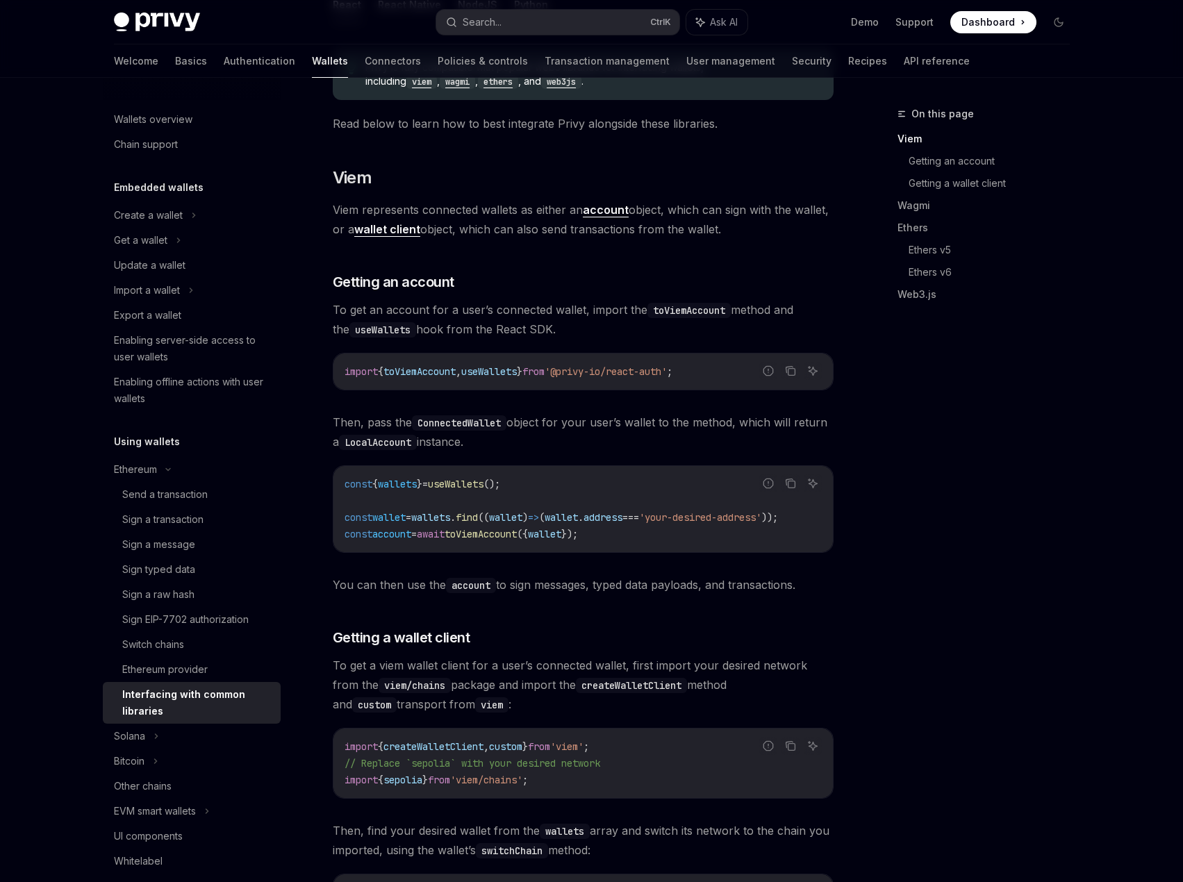
scroll to position [208, 0]
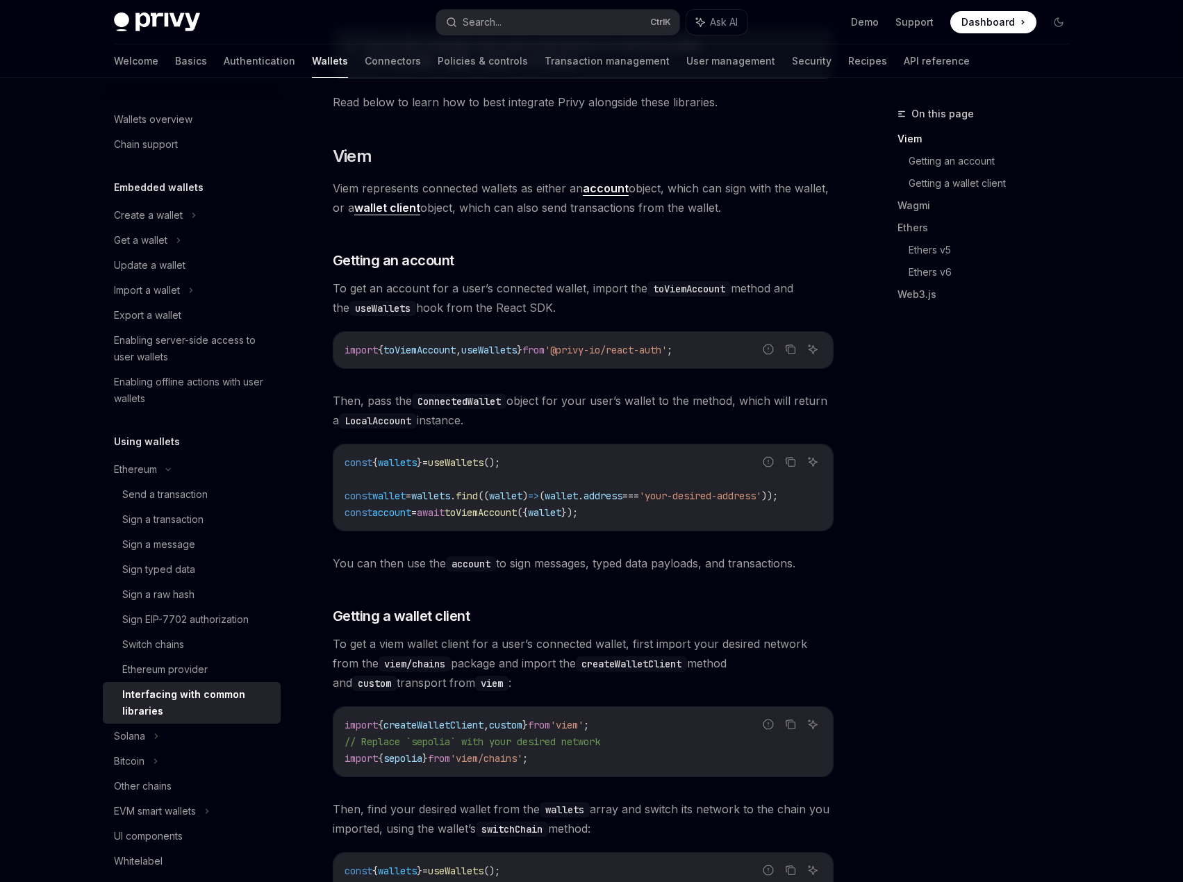
drag, startPoint x: 333, startPoint y: 290, endPoint x: 549, endPoint y: 301, distance: 216.9
click at [549, 301] on span "To get an account for a user’s connected wallet, import the toViemAccount metho…" at bounding box center [583, 297] width 501 height 39
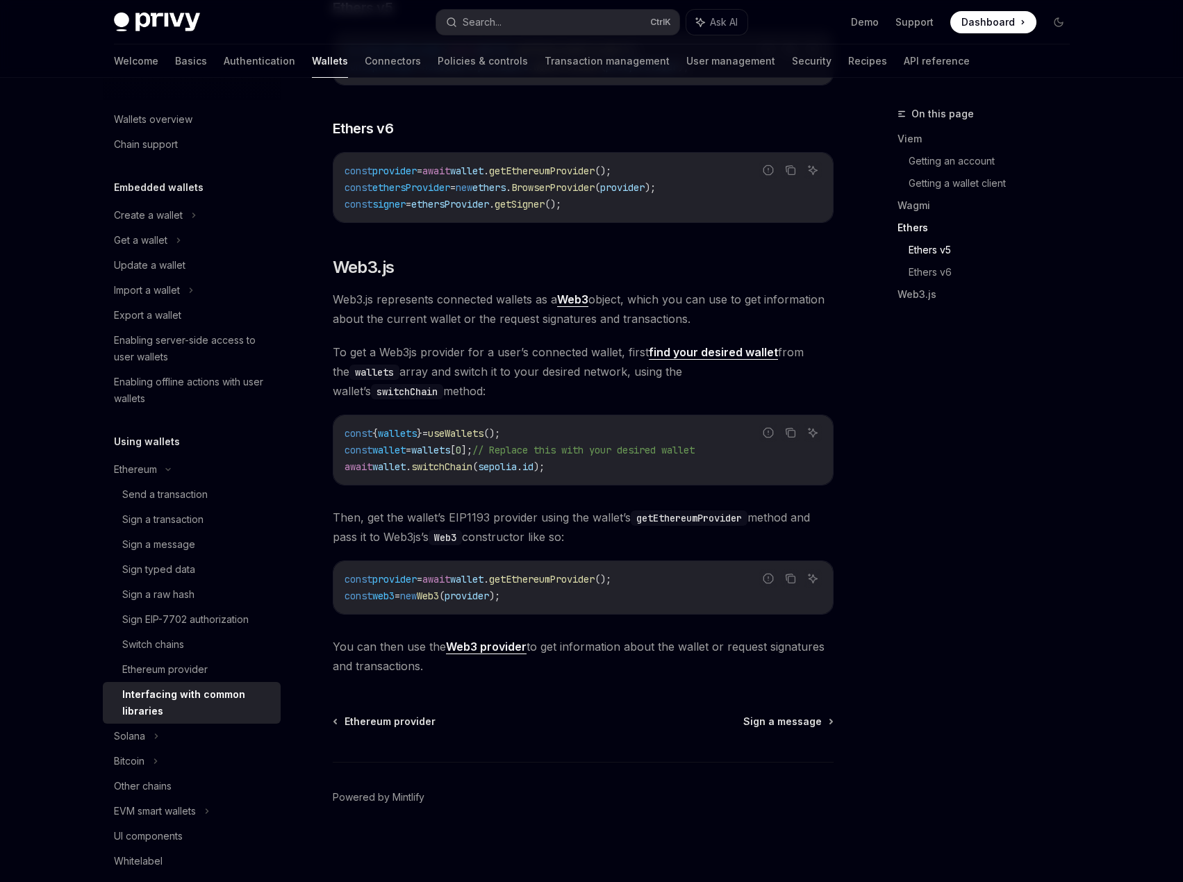
scroll to position [1569, 0]
click at [142, 738] on div "Solana" at bounding box center [129, 736] width 31 height 17
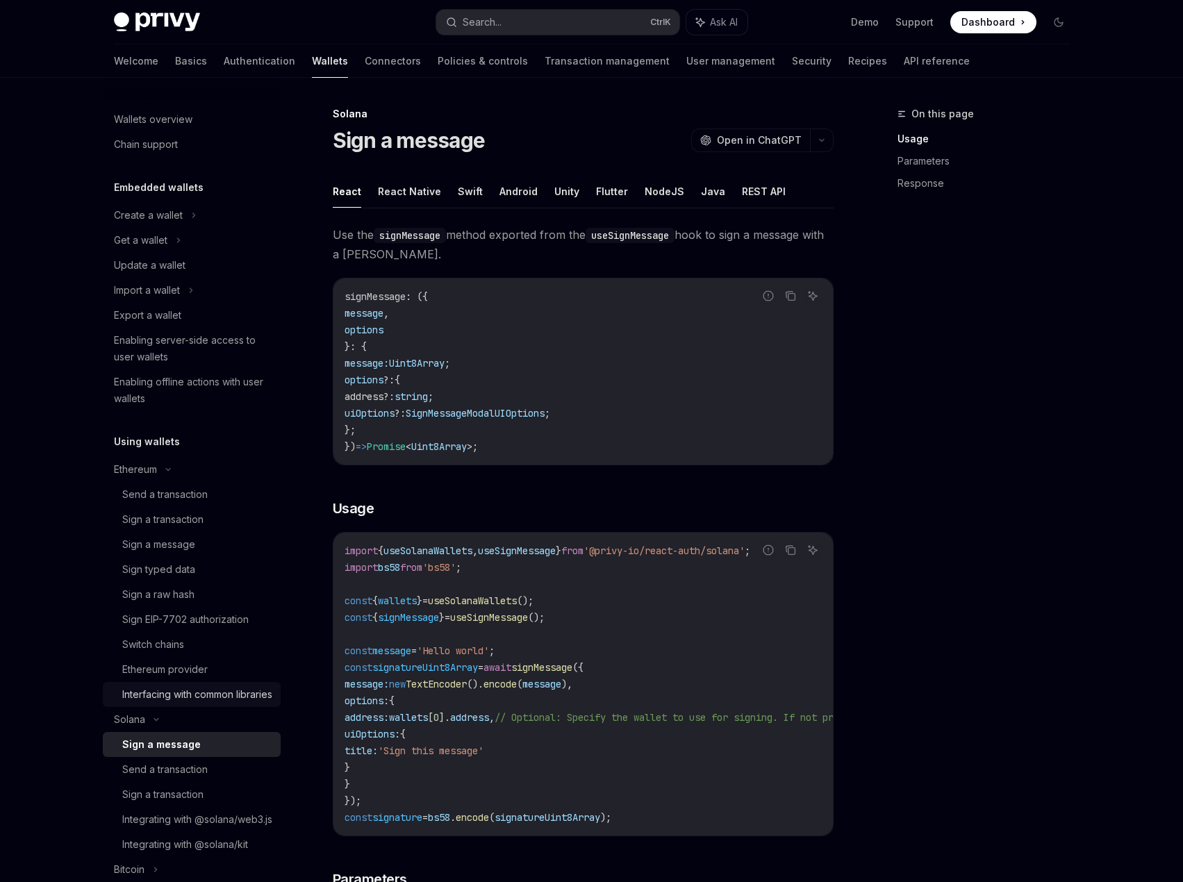
scroll to position [278, 0]
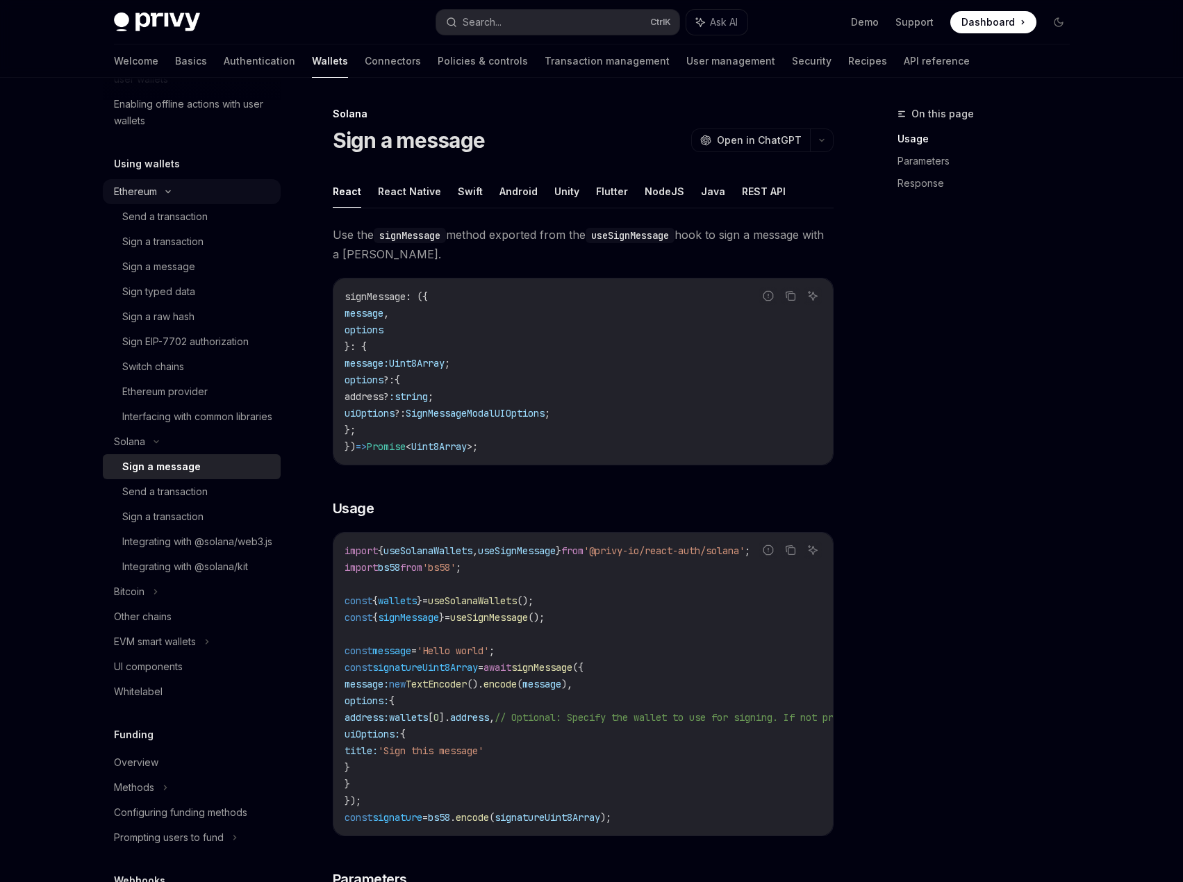
click at [163, 195] on div "Ethereum" at bounding box center [192, 191] width 178 height 25
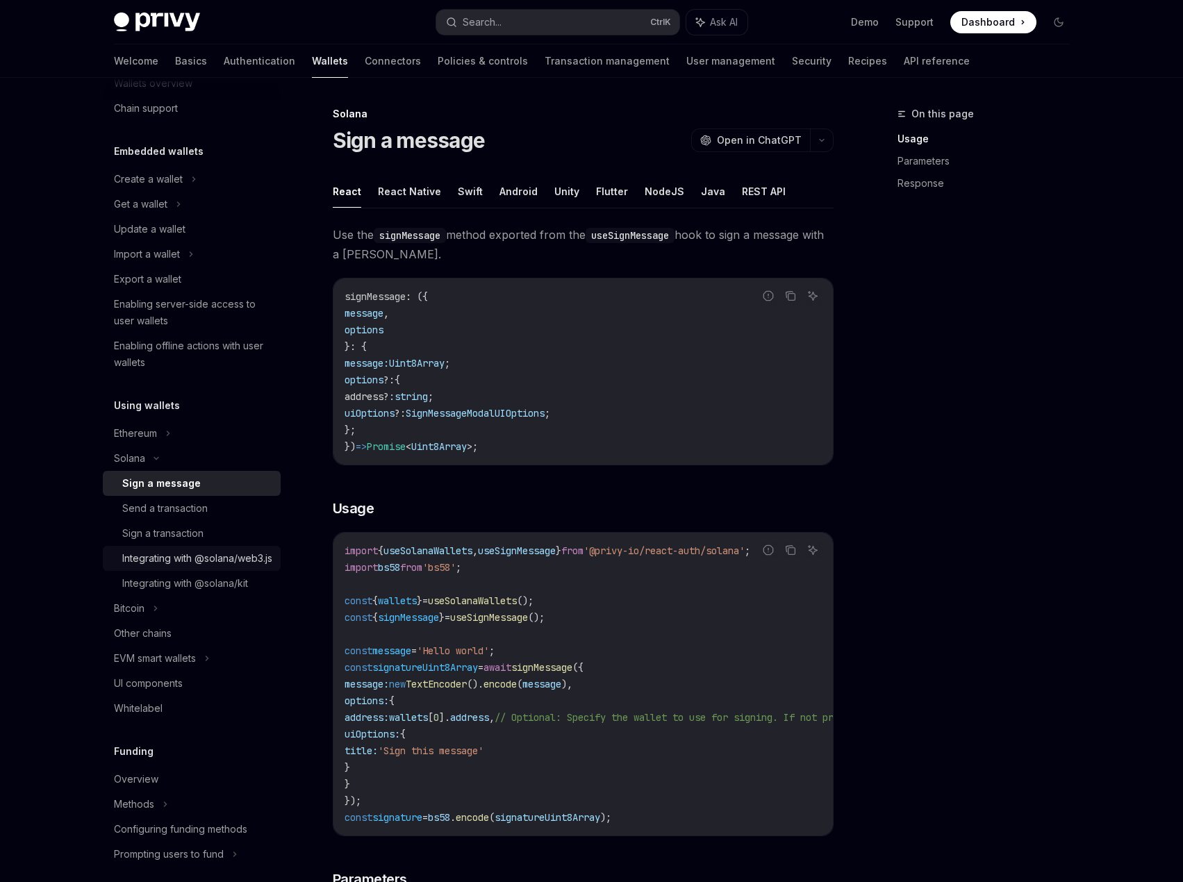
scroll to position [0, 0]
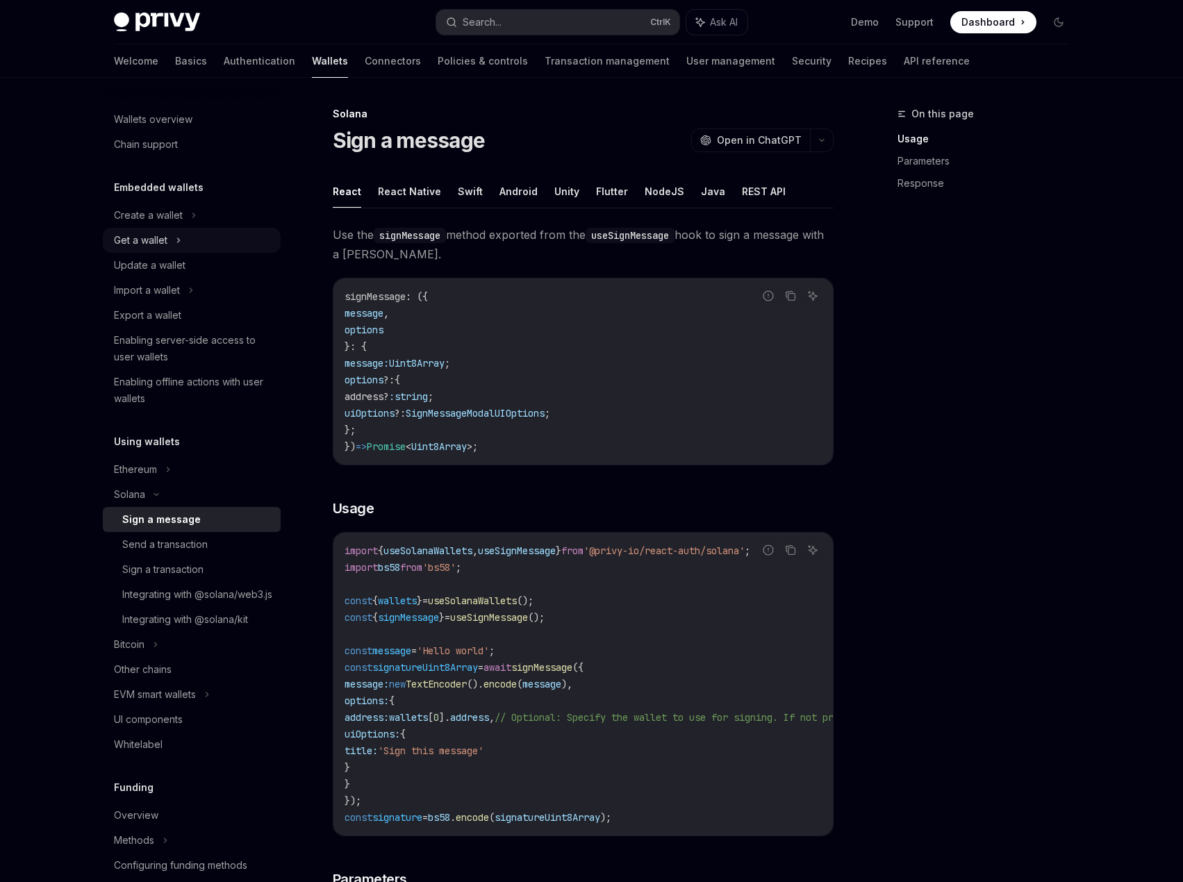
click at [225, 239] on div "Get a wallet" at bounding box center [192, 240] width 178 height 25
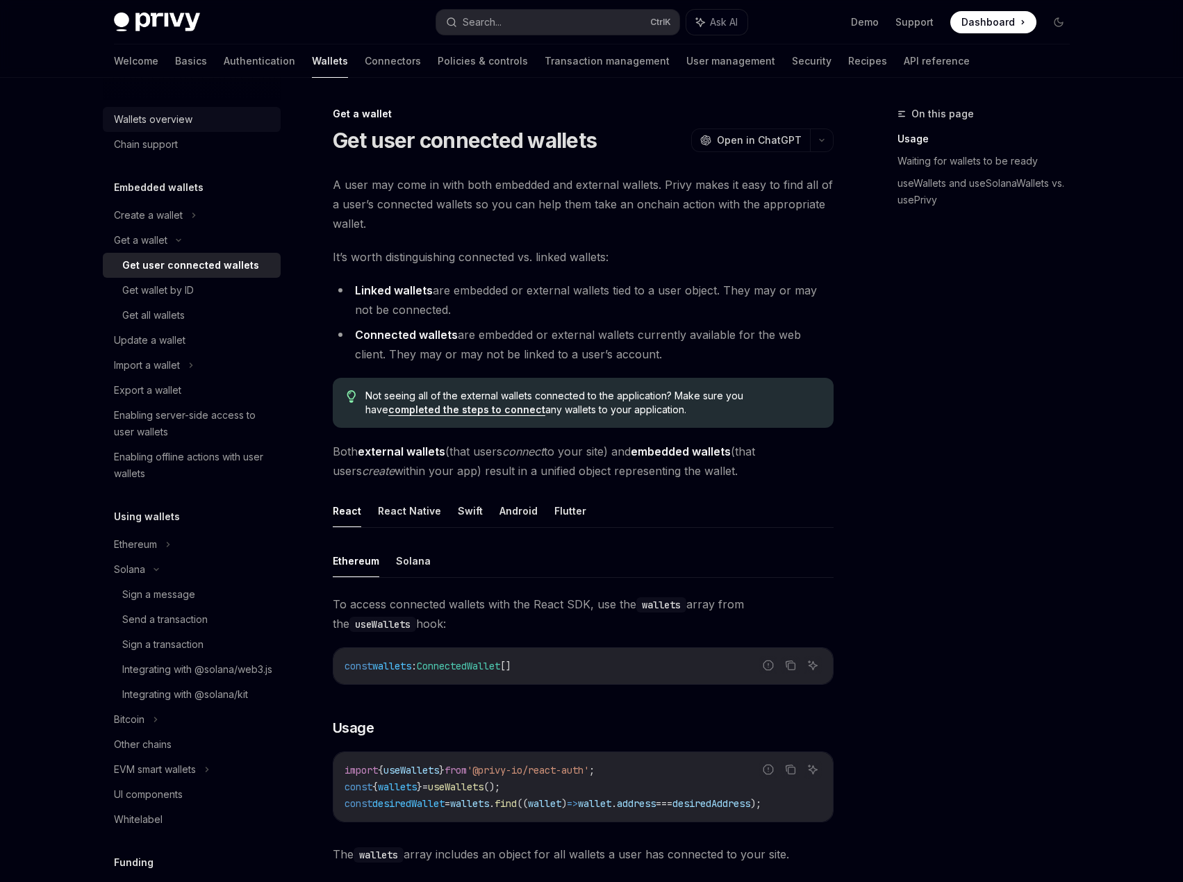
click at [200, 118] on div "Wallets overview" at bounding box center [193, 119] width 158 height 17
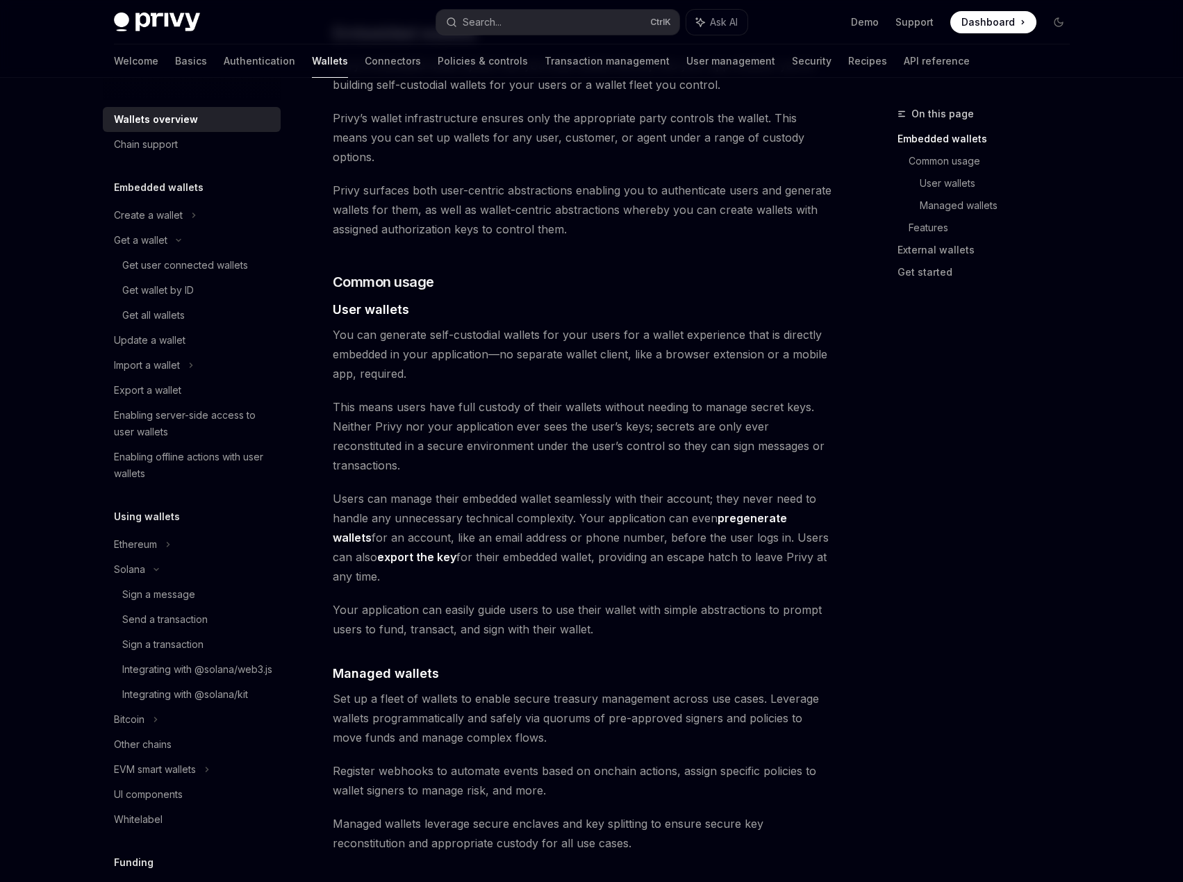
scroll to position [833, 0]
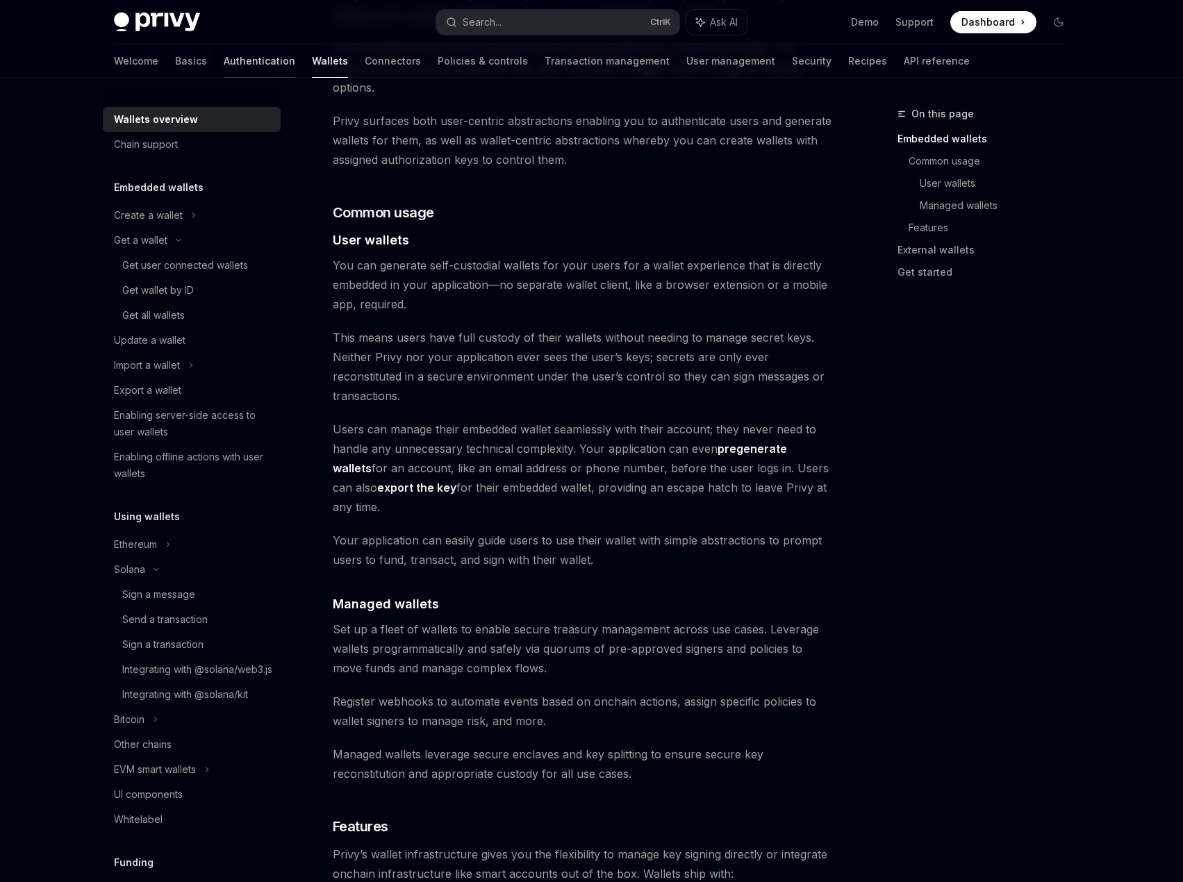
click at [224, 64] on link "Authentication" at bounding box center [260, 60] width 72 height 33
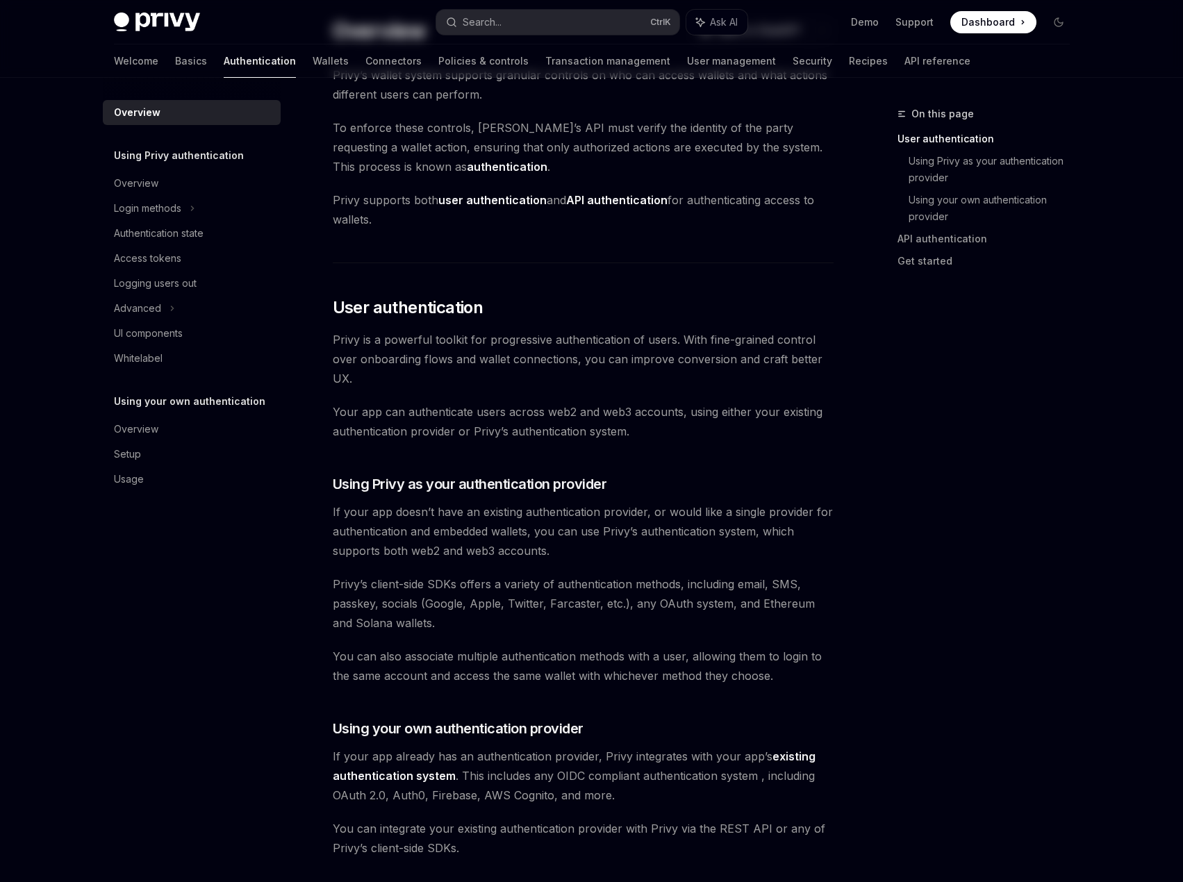
scroll to position [278, 0]
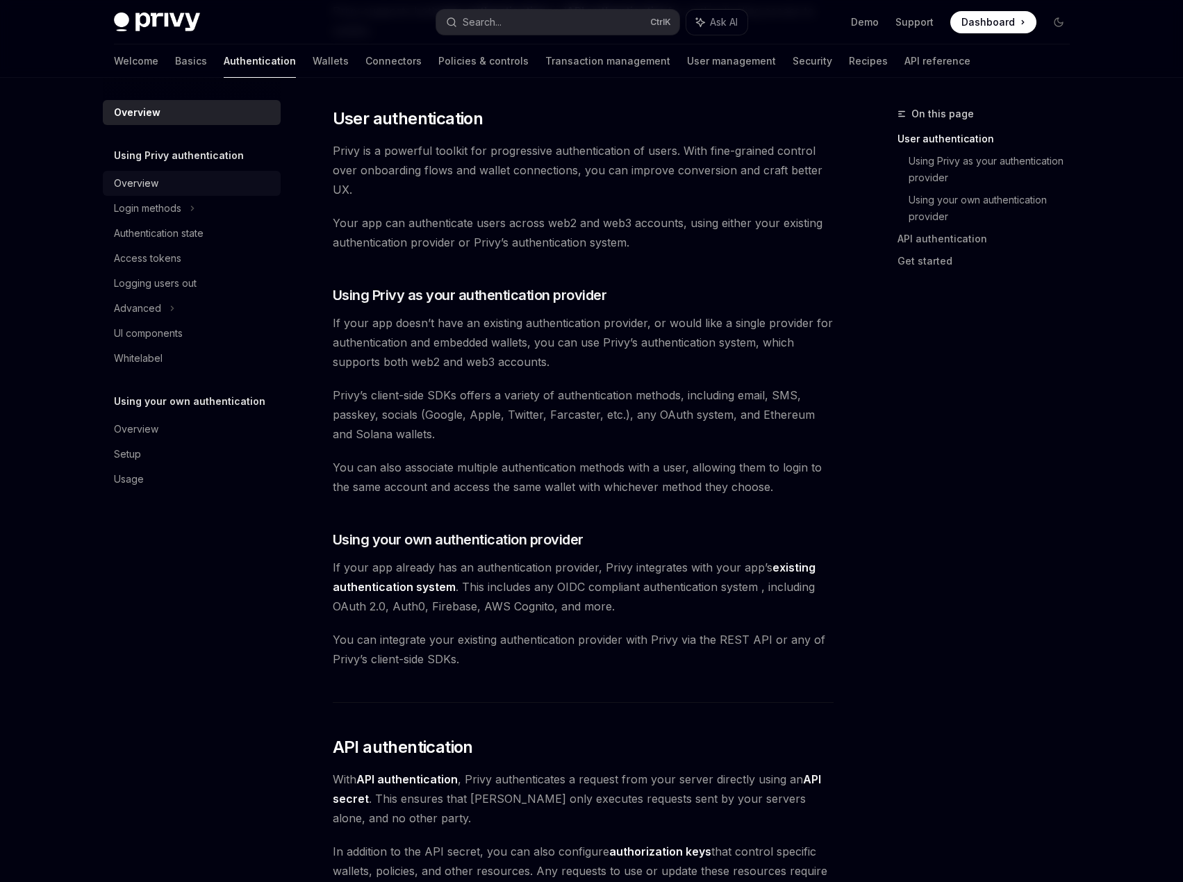
click at [180, 177] on div "Overview" at bounding box center [193, 183] width 158 height 17
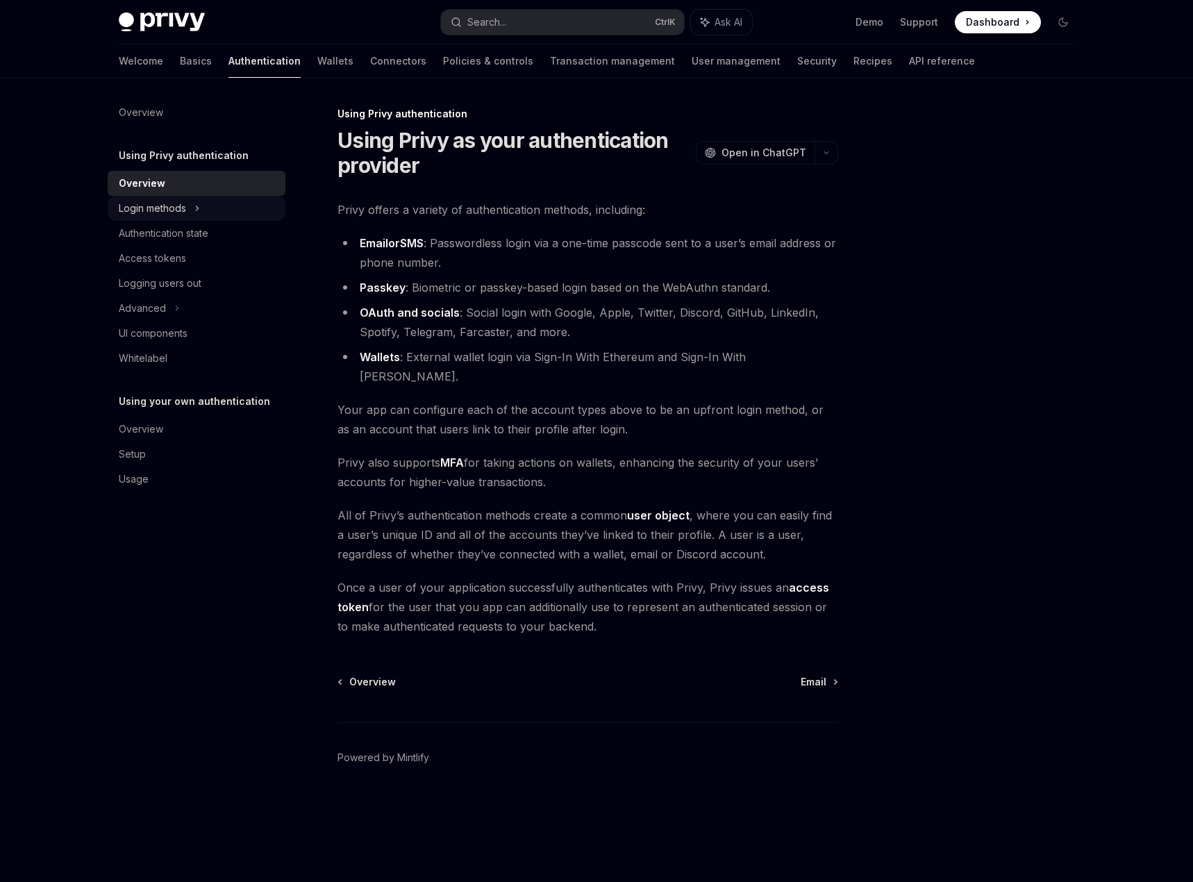
click at [188, 203] on div "Login methods" at bounding box center [197, 208] width 178 height 25
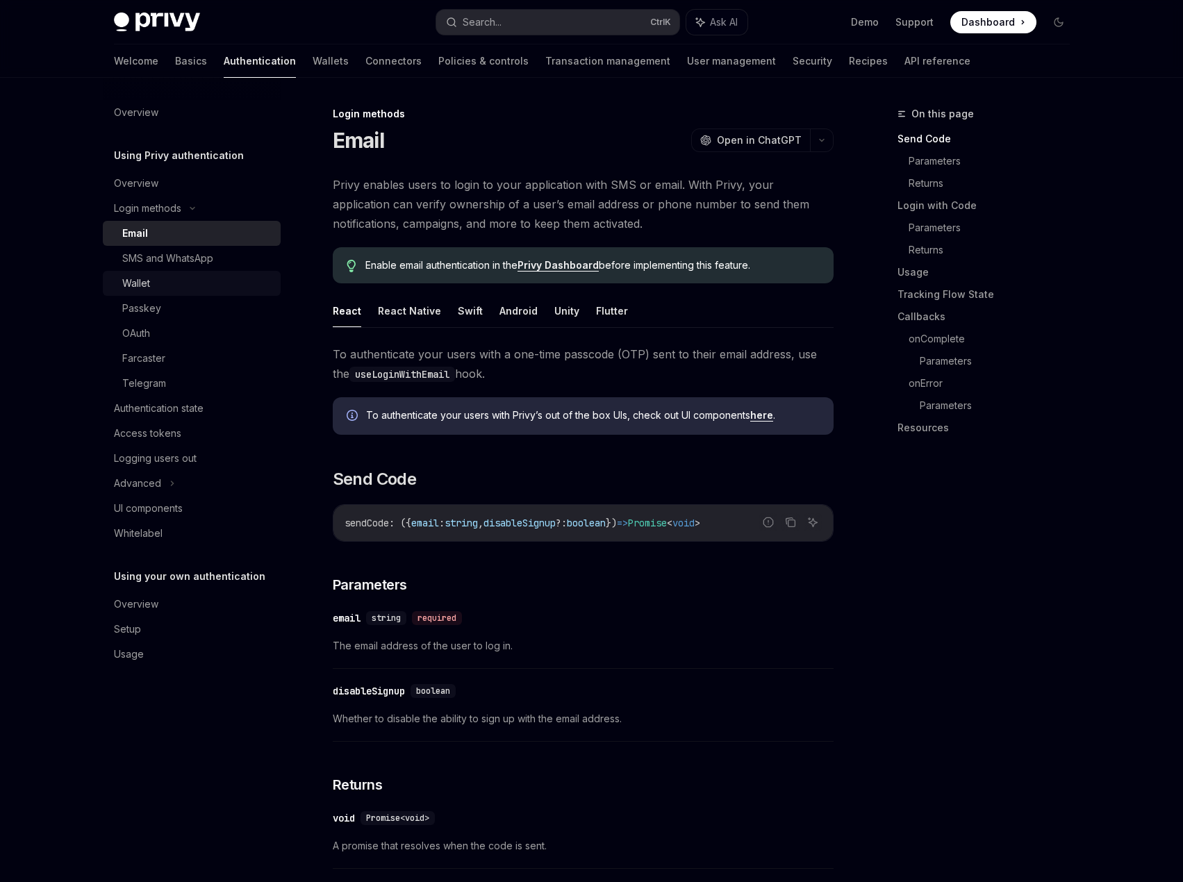
click at [201, 285] on div "Wallet" at bounding box center [197, 283] width 150 height 17
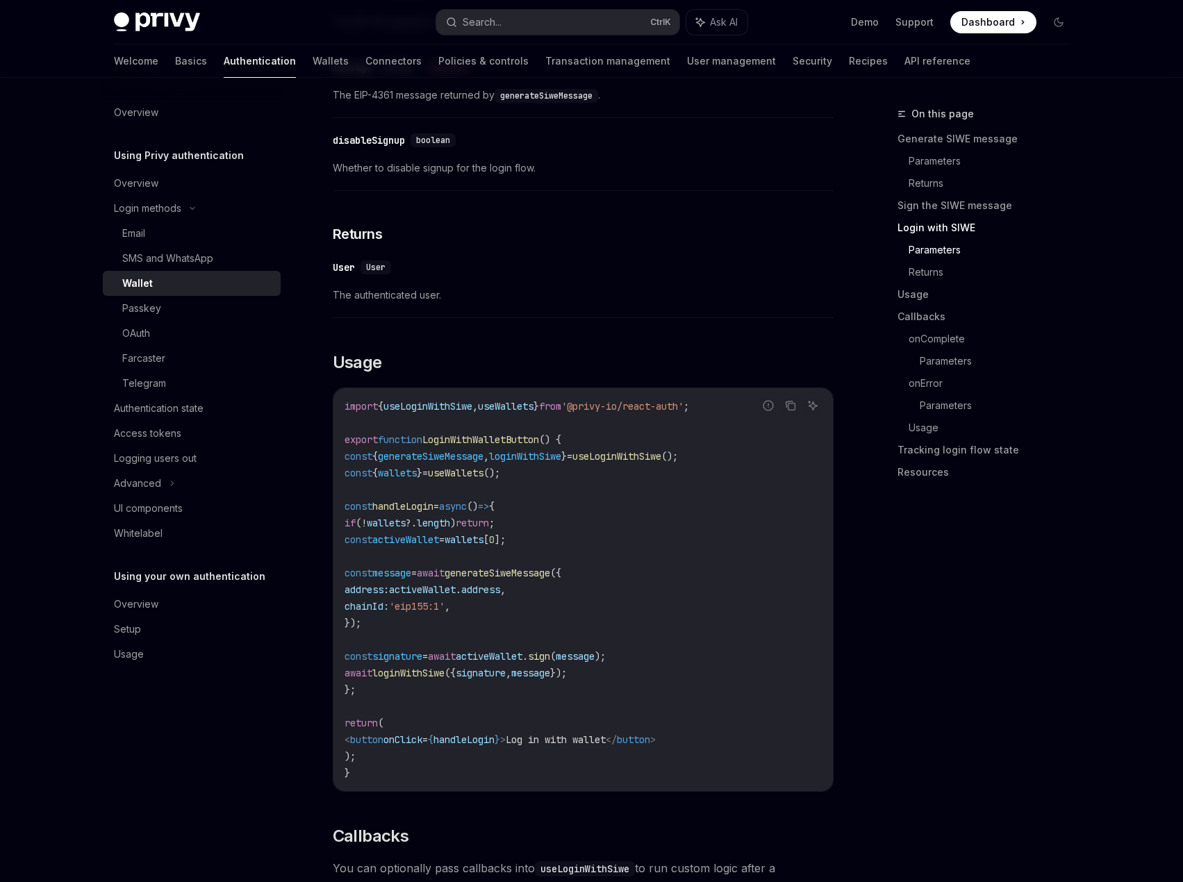
scroll to position [1389, 0]
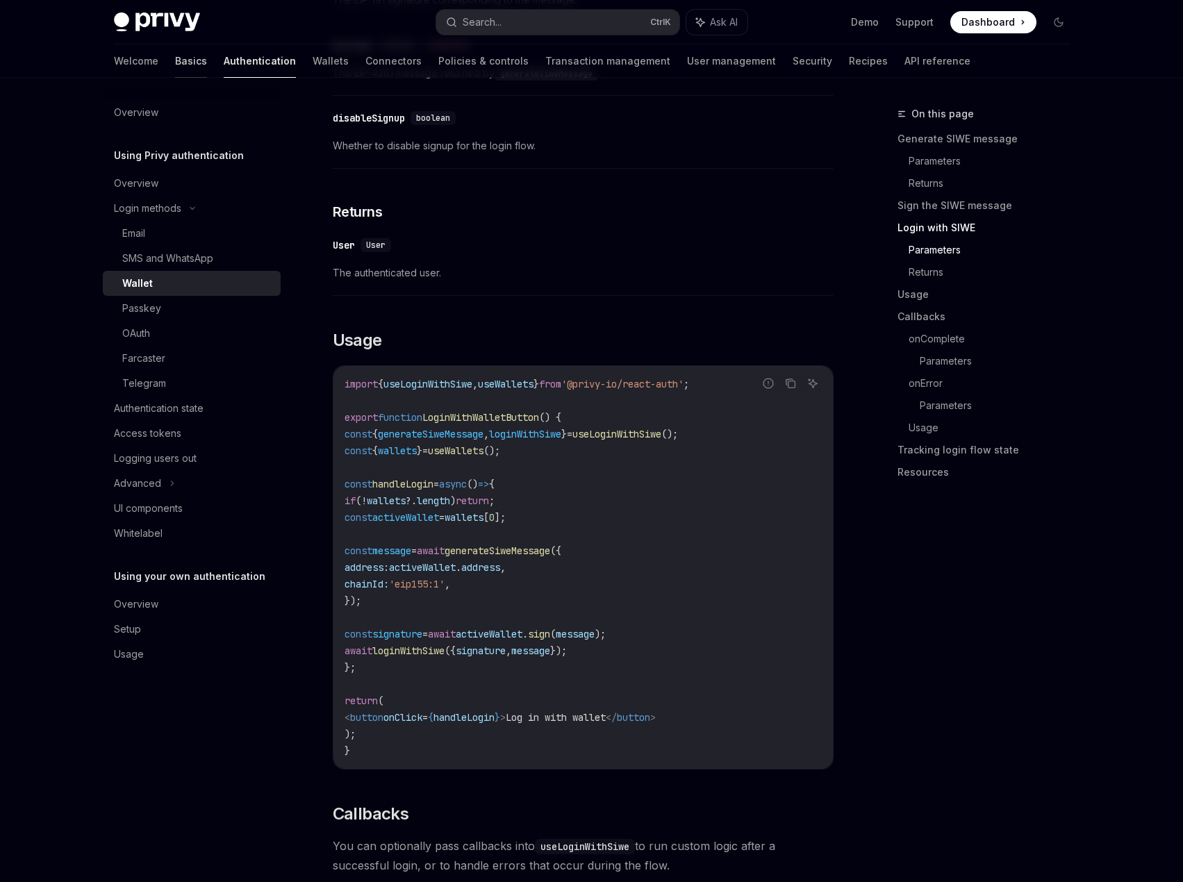
click at [175, 61] on link "Basics" at bounding box center [191, 60] width 32 height 33
type textarea "*"
